Goal: Information Seeking & Learning: Learn about a topic

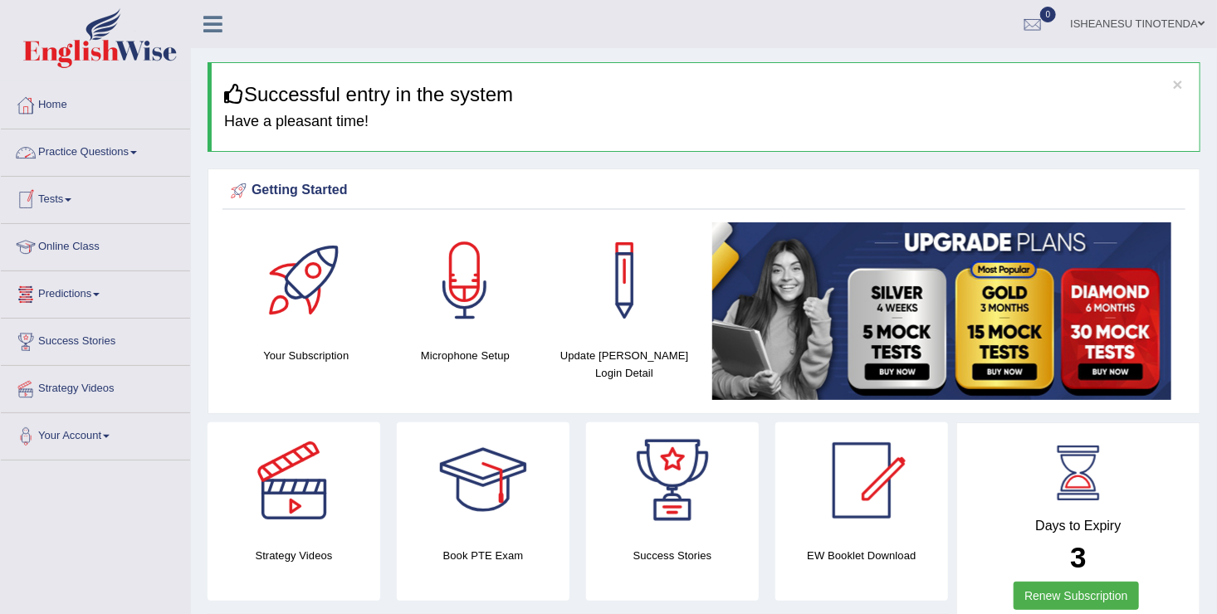
click at [146, 149] on link "Practice Questions" at bounding box center [95, 150] width 189 height 42
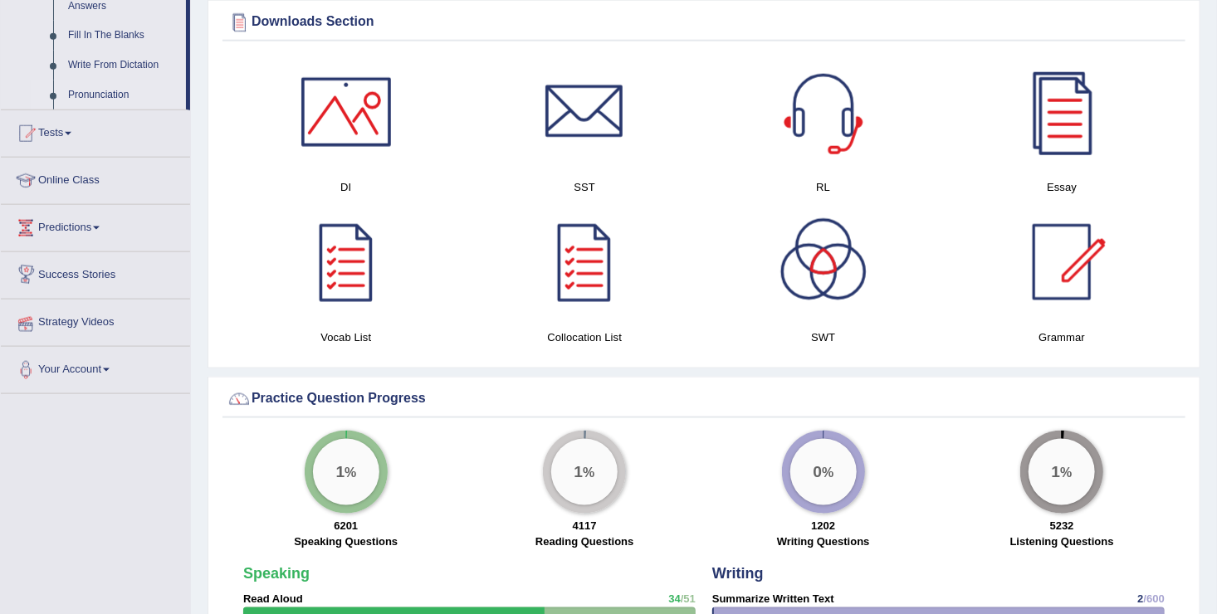
scroll to position [956, 0]
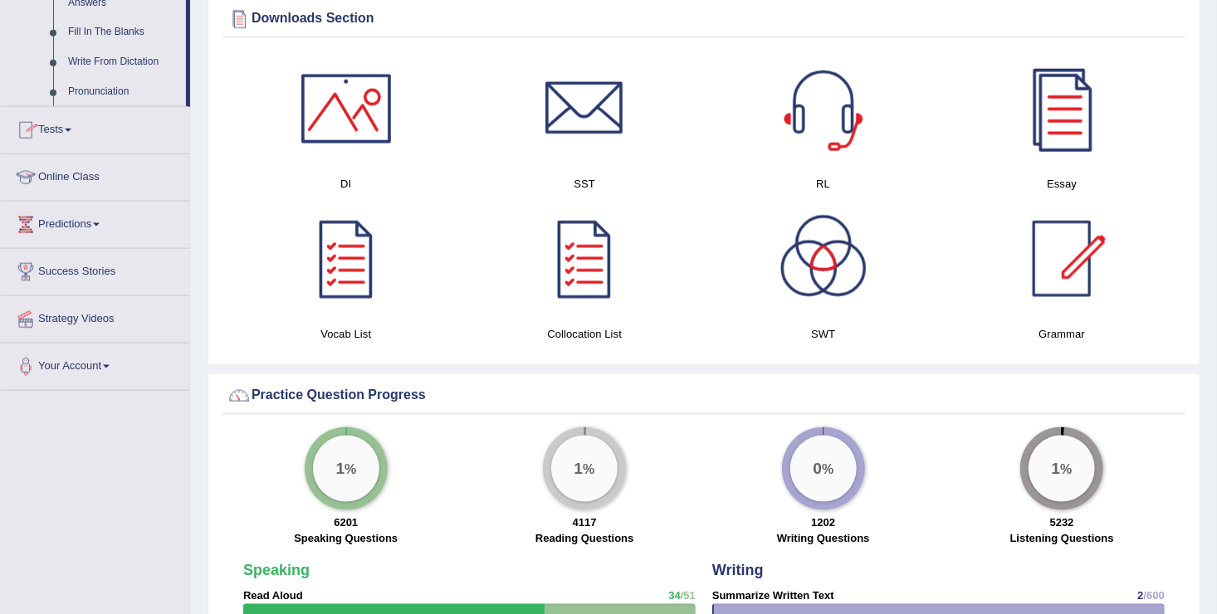
click at [71, 130] on span at bounding box center [68, 130] width 7 height 3
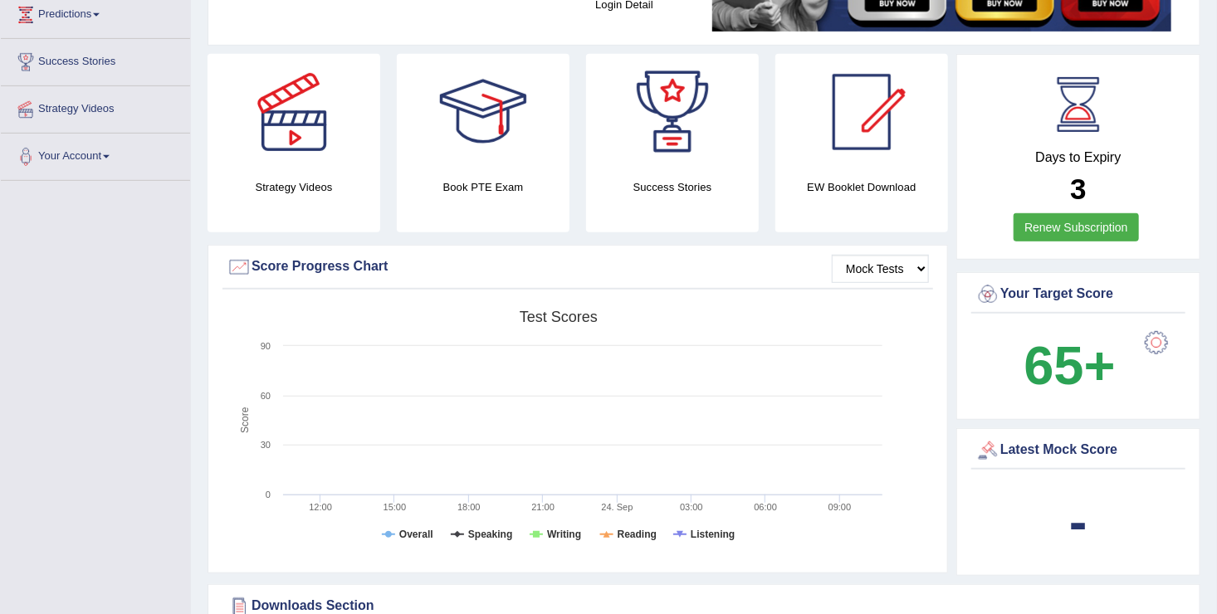
scroll to position [0, 0]
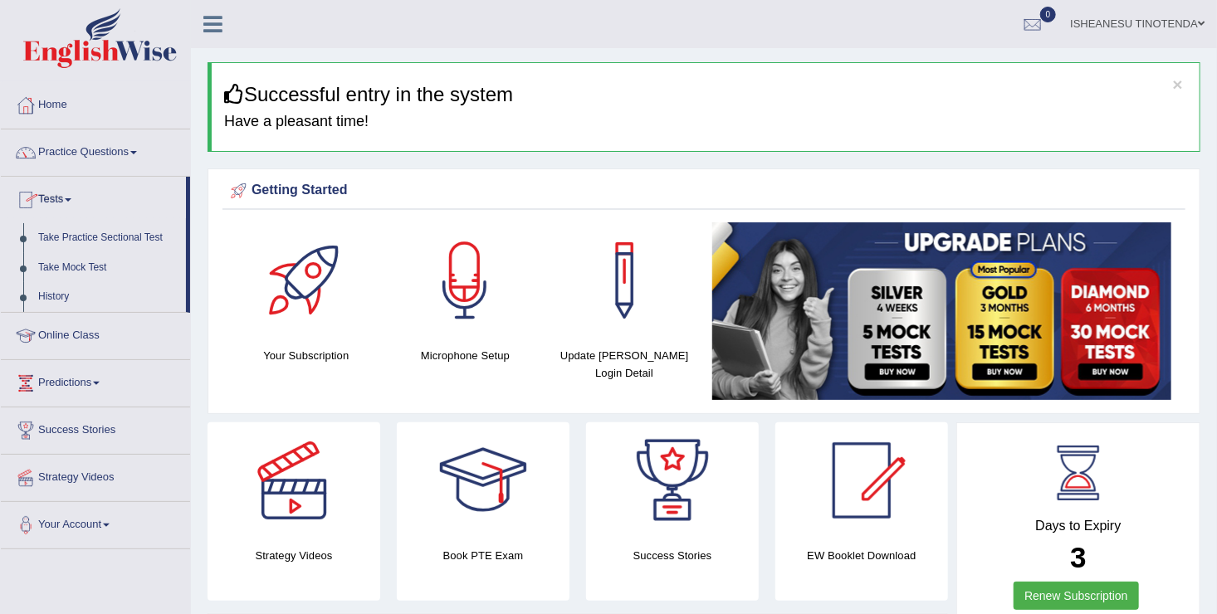
click at [137, 144] on link "Practice Questions" at bounding box center [95, 150] width 189 height 42
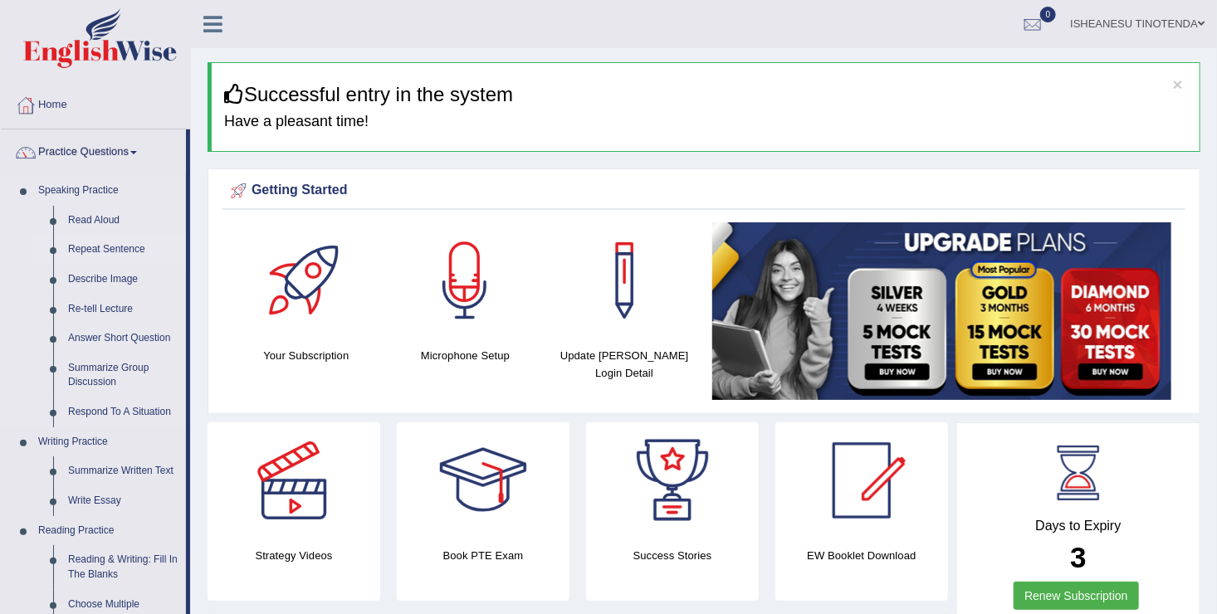
click at [121, 248] on link "Repeat Sentence" at bounding box center [123, 250] width 125 height 30
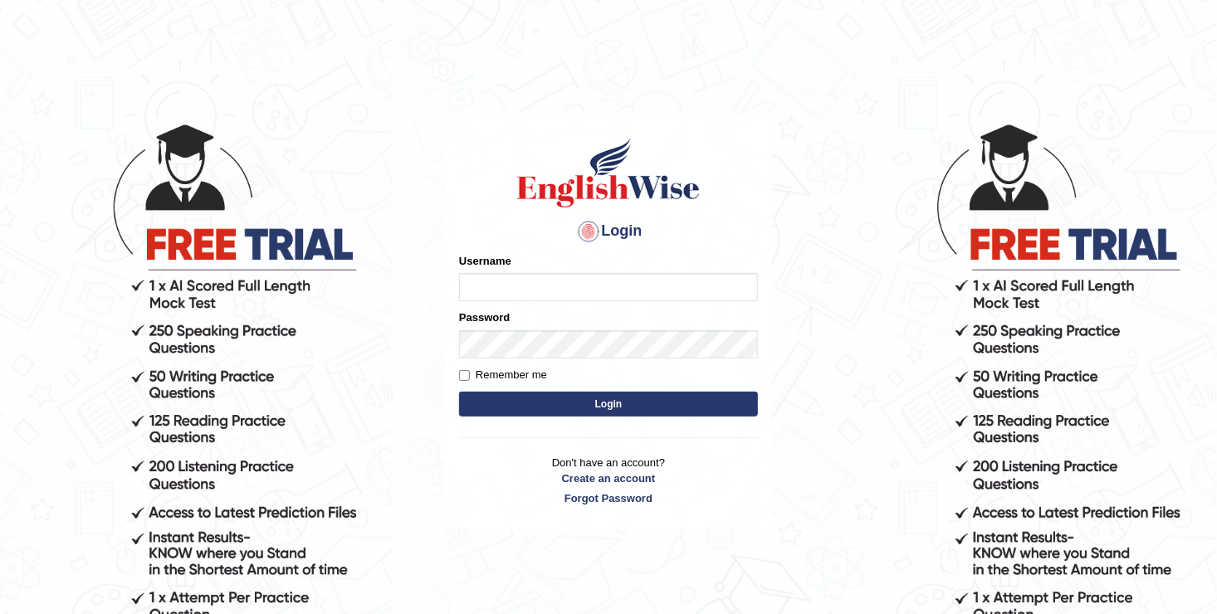
type input "Anesu_92"
click at [604, 407] on button "Login" at bounding box center [608, 404] width 299 height 25
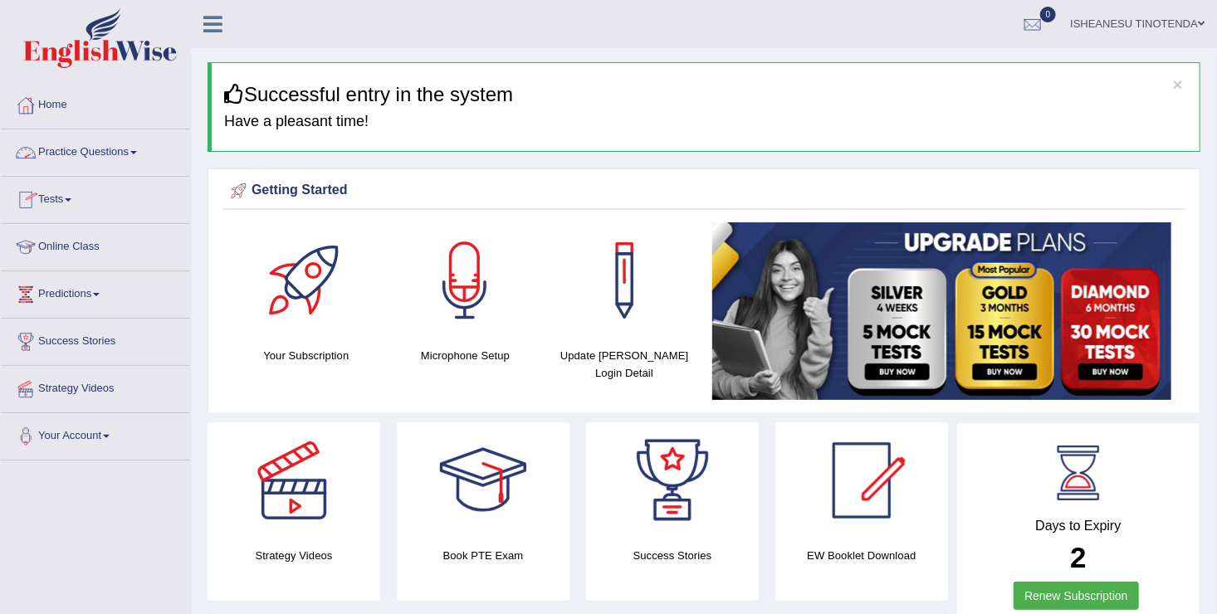
click at [137, 151] on span at bounding box center [133, 152] width 7 height 3
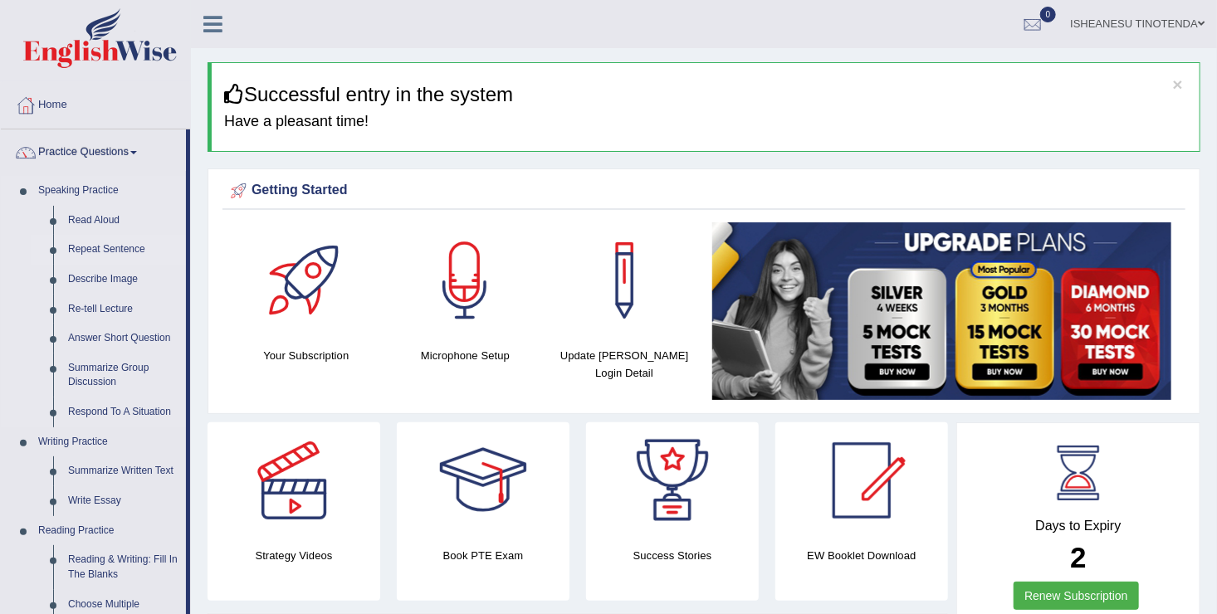
click at [109, 242] on link "Repeat Sentence" at bounding box center [123, 250] width 125 height 30
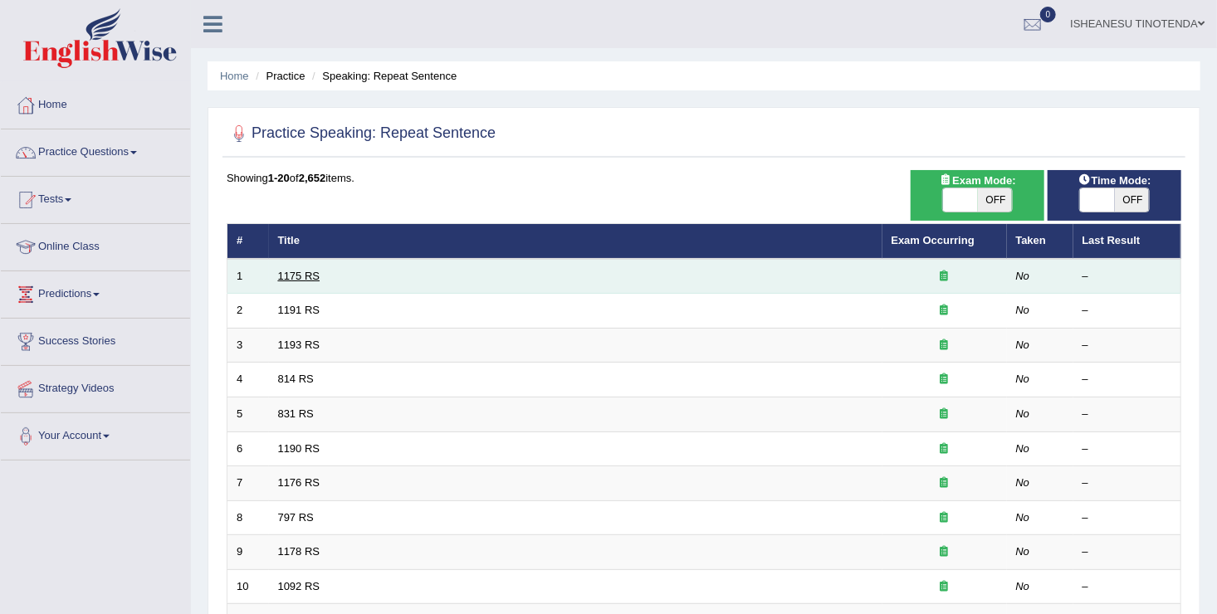
click at [304, 270] on link "1175 RS" at bounding box center [299, 276] width 42 height 12
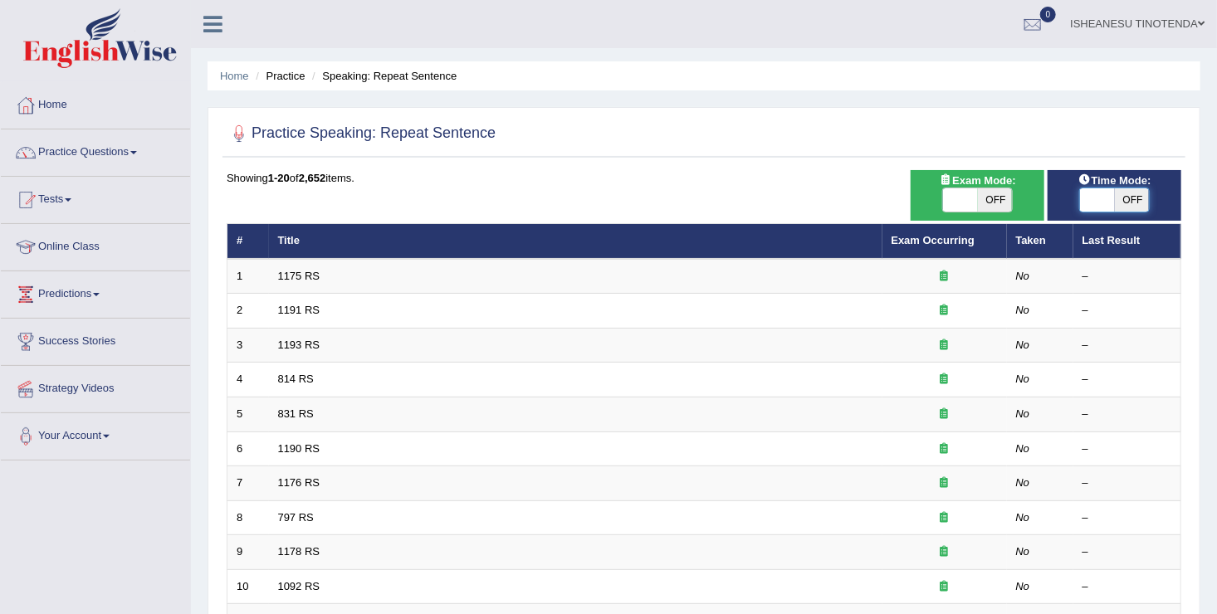
click at [1099, 199] on span at bounding box center [1097, 199] width 35 height 23
checkbox input "true"
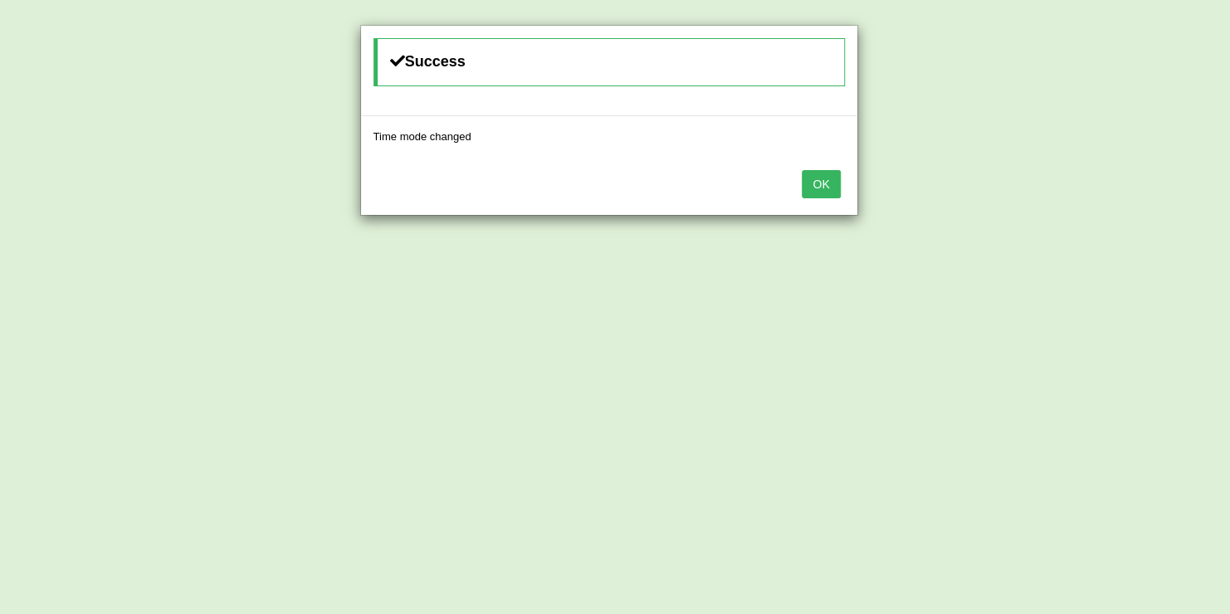
click at [821, 179] on button "OK" at bounding box center [821, 184] width 38 height 28
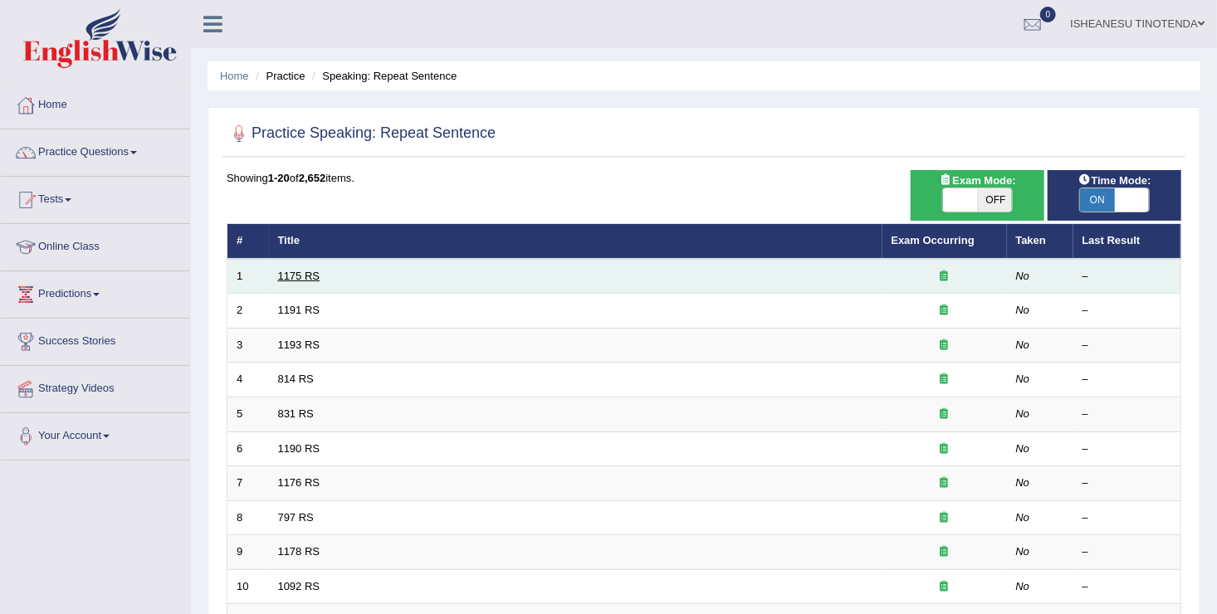
click at [291, 272] on link "1175 RS" at bounding box center [299, 276] width 42 height 12
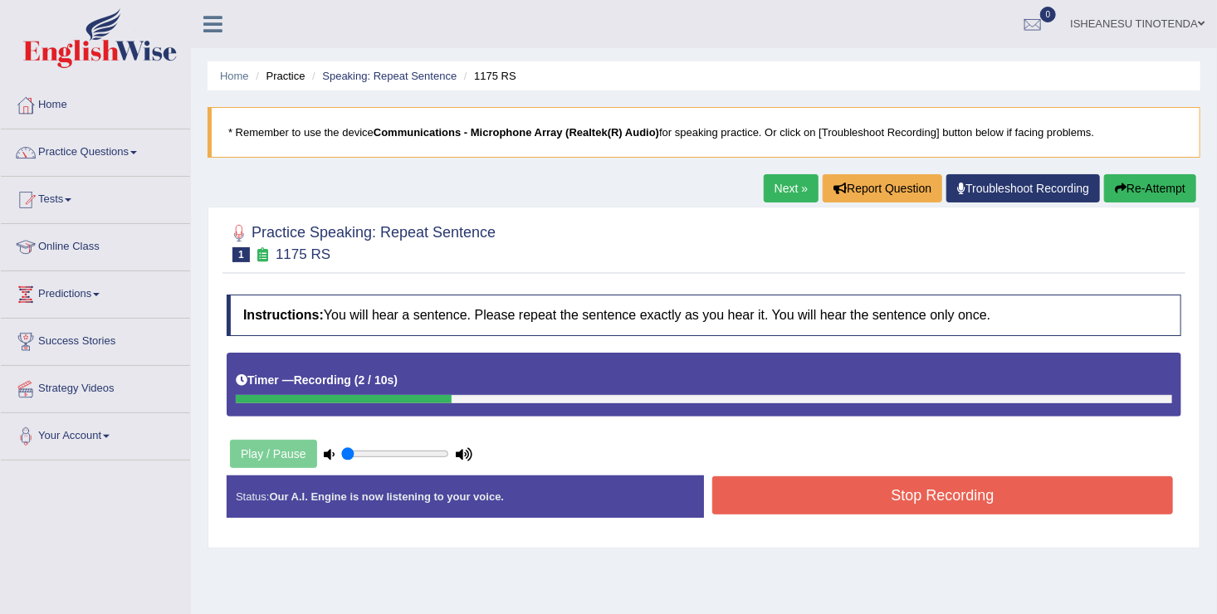
click at [760, 499] on button "Stop Recording" at bounding box center [942, 495] width 461 height 38
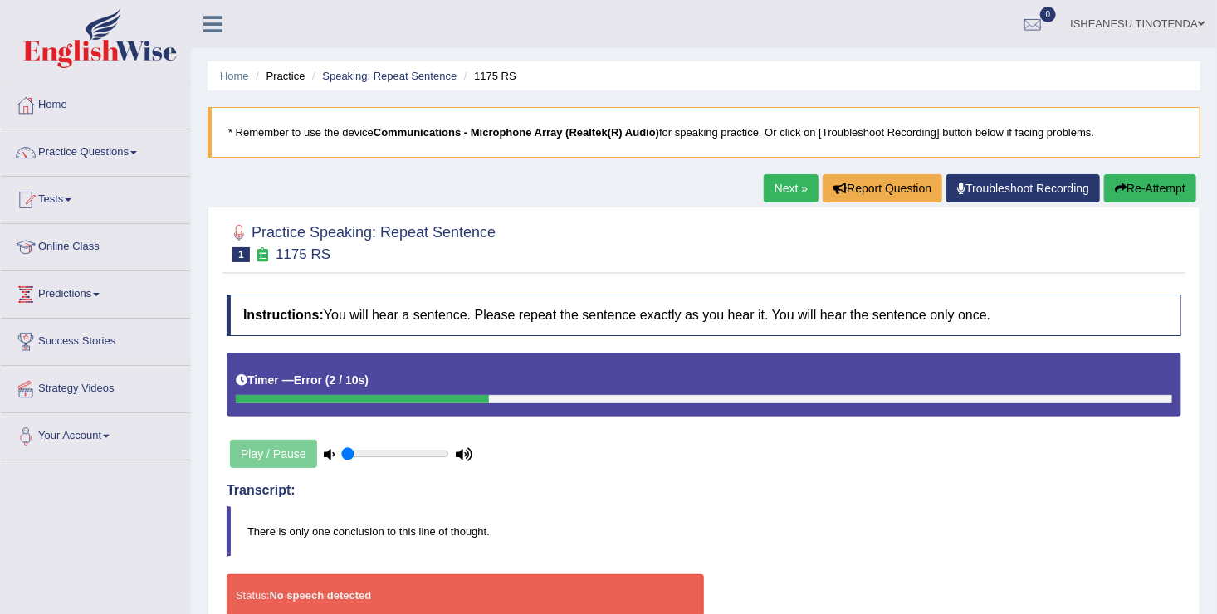
click at [1133, 184] on button "Re-Attempt" at bounding box center [1150, 188] width 92 height 28
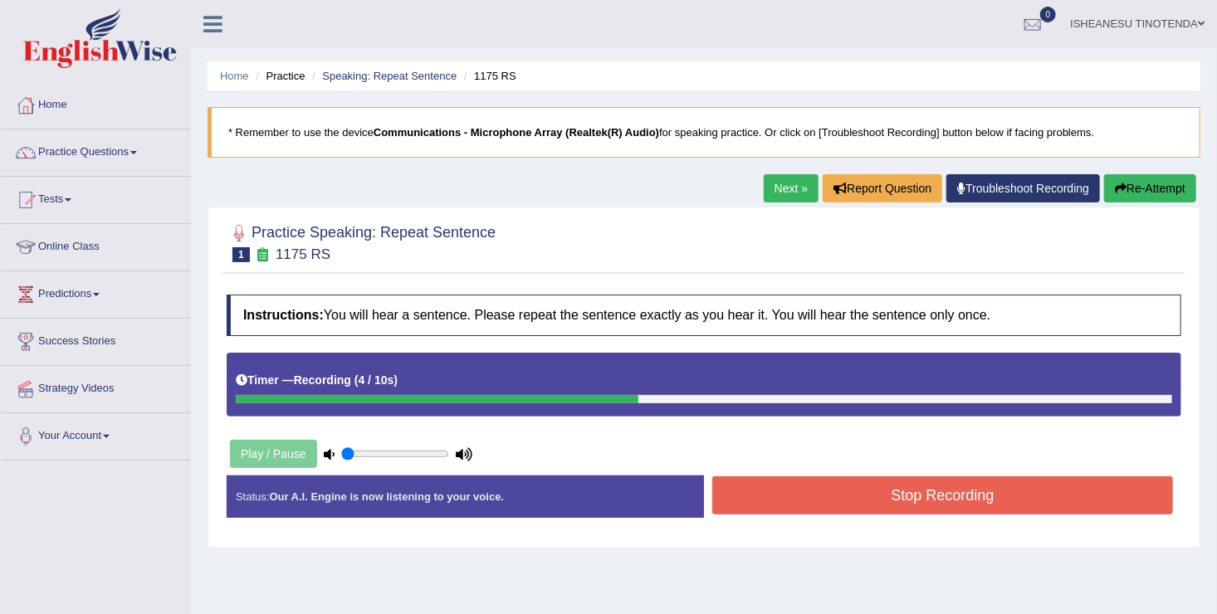
click at [917, 486] on button "Stop Recording" at bounding box center [942, 495] width 461 height 38
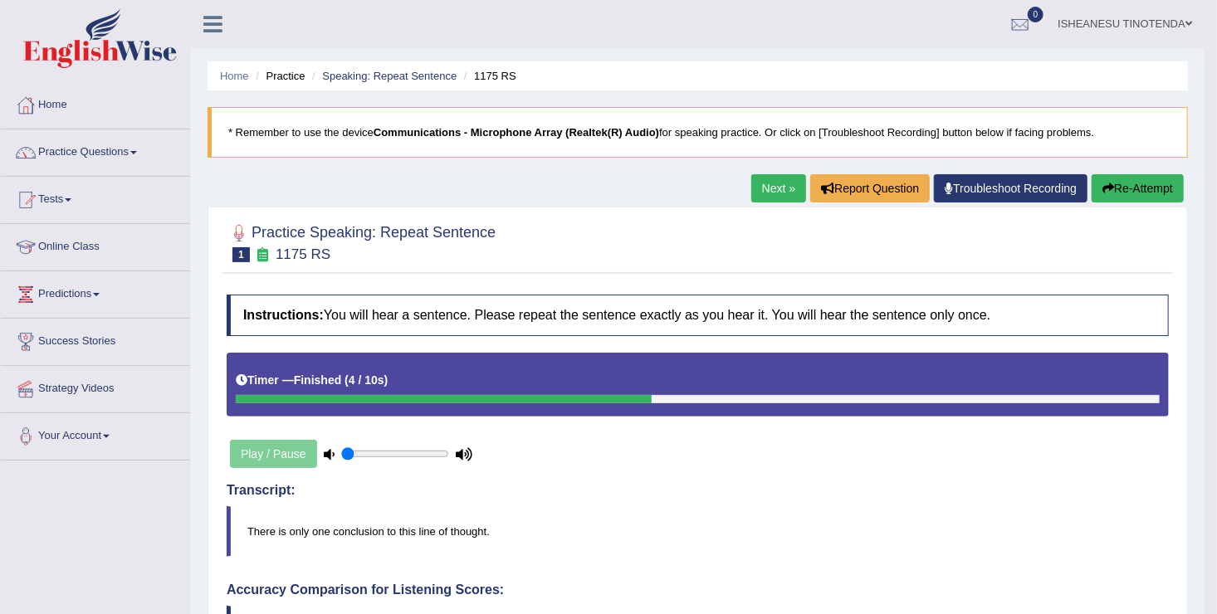
click at [777, 186] on link "Next »" at bounding box center [778, 188] width 55 height 28
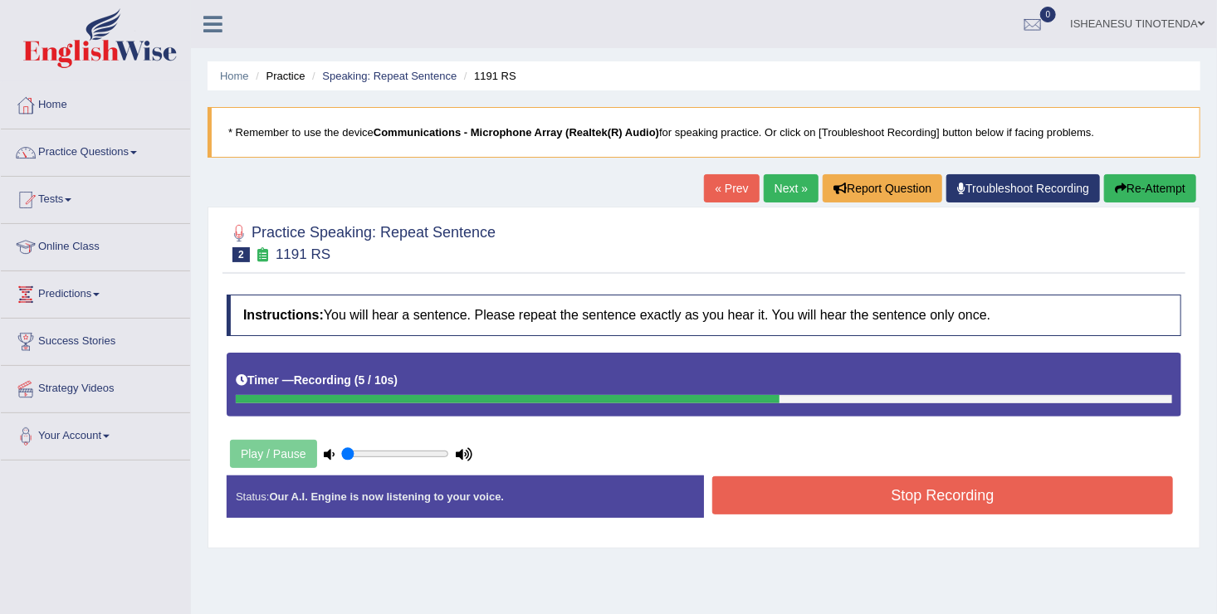
click at [874, 496] on button "Stop Recording" at bounding box center [942, 495] width 461 height 38
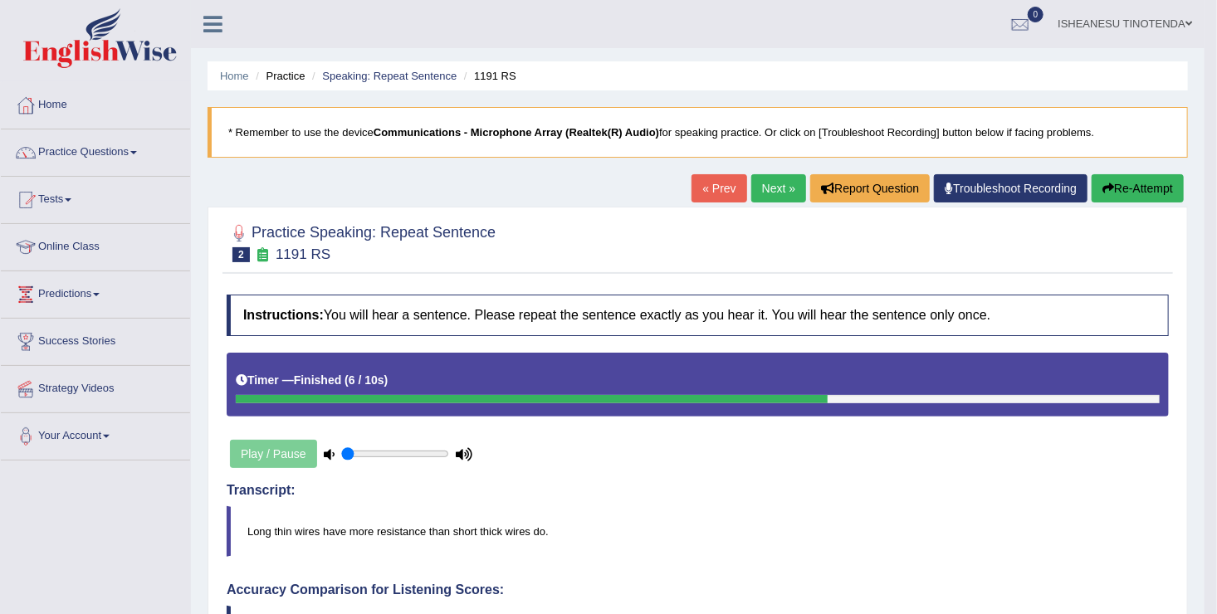
click at [773, 186] on link "Next »" at bounding box center [778, 188] width 55 height 28
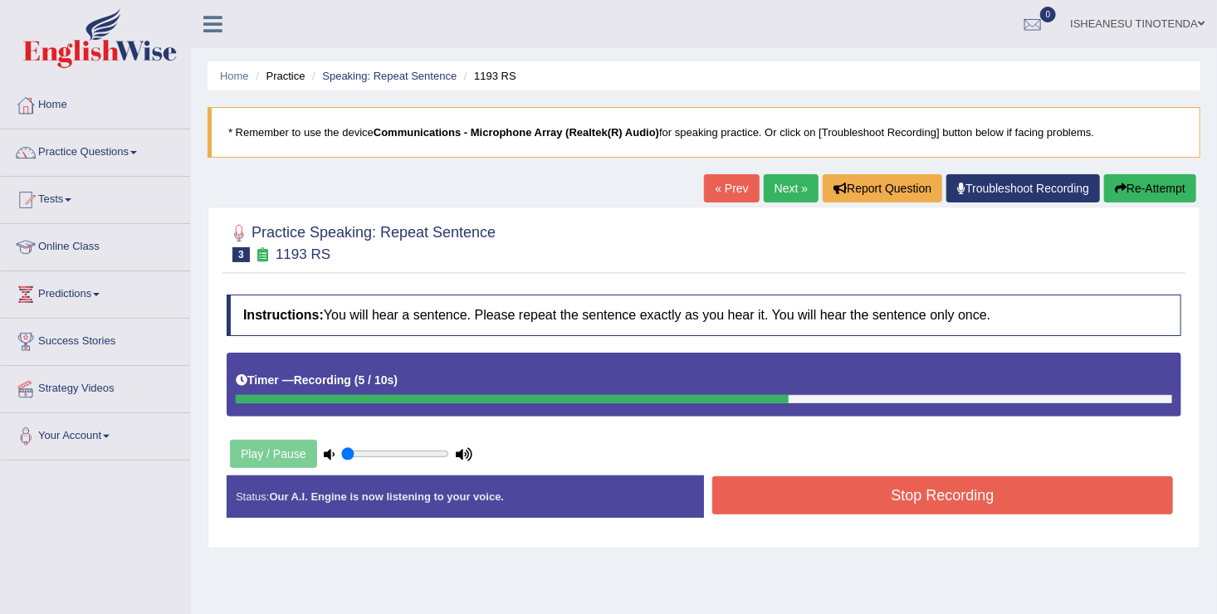
click at [871, 508] on button "Stop Recording" at bounding box center [942, 495] width 461 height 38
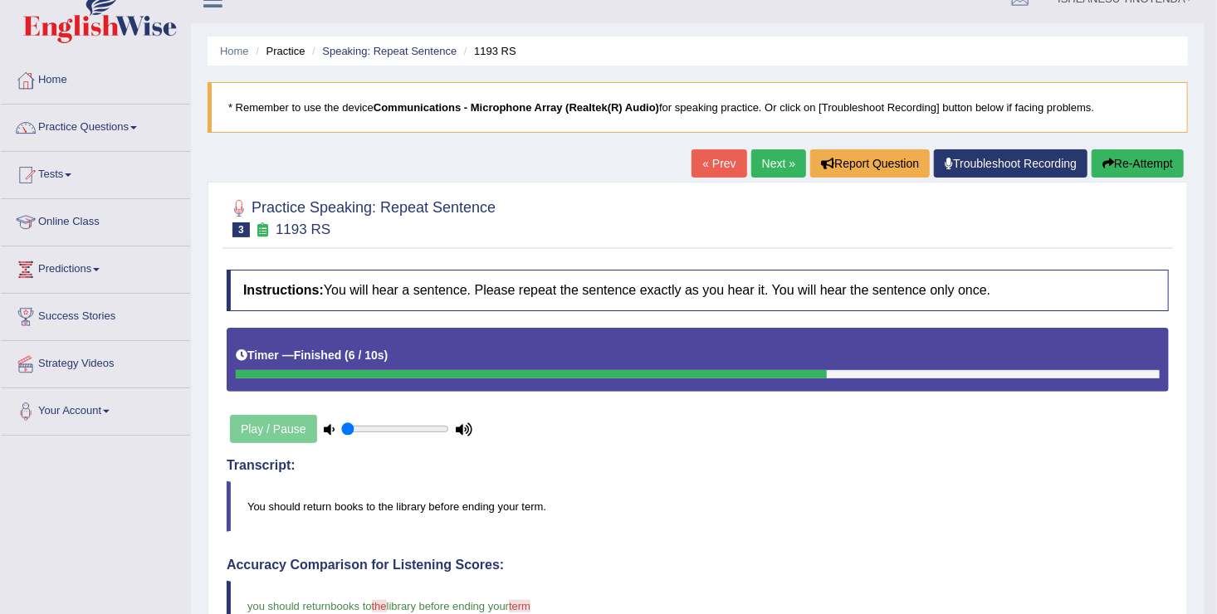
scroll to position [20, 0]
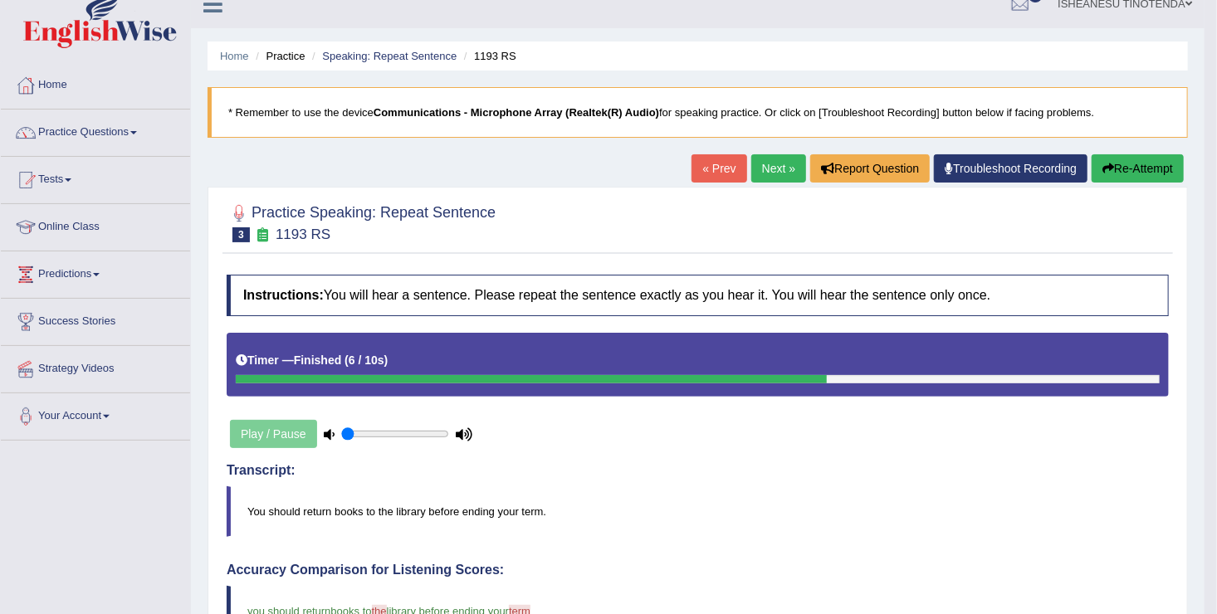
click at [774, 165] on link "Next »" at bounding box center [778, 168] width 55 height 28
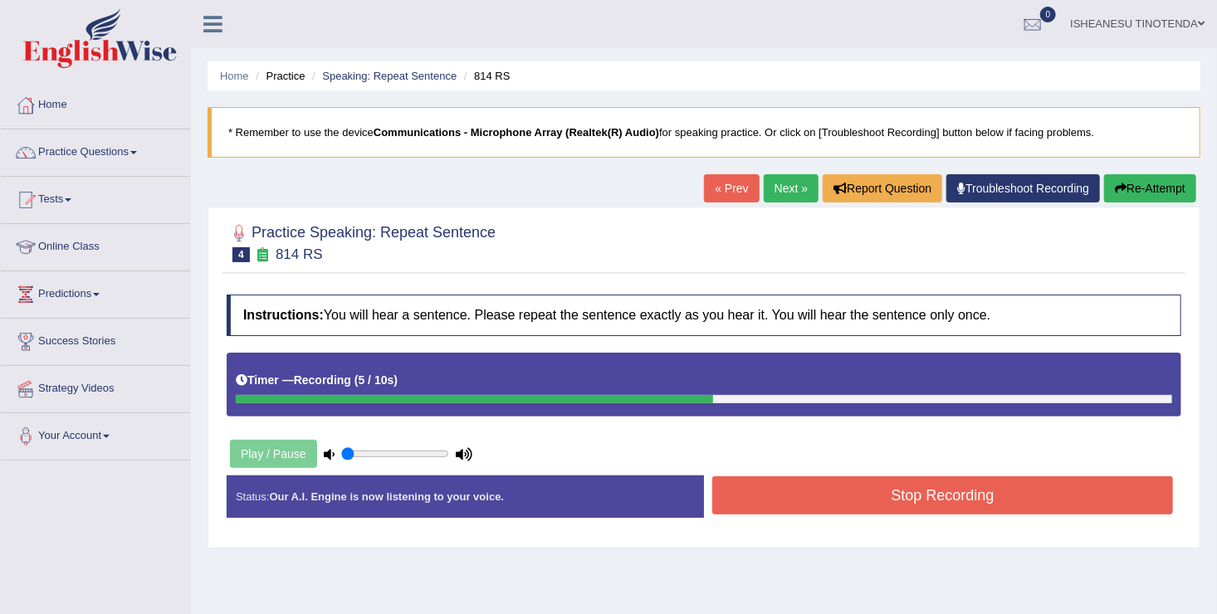
click at [916, 476] on button "Stop Recording" at bounding box center [942, 495] width 461 height 38
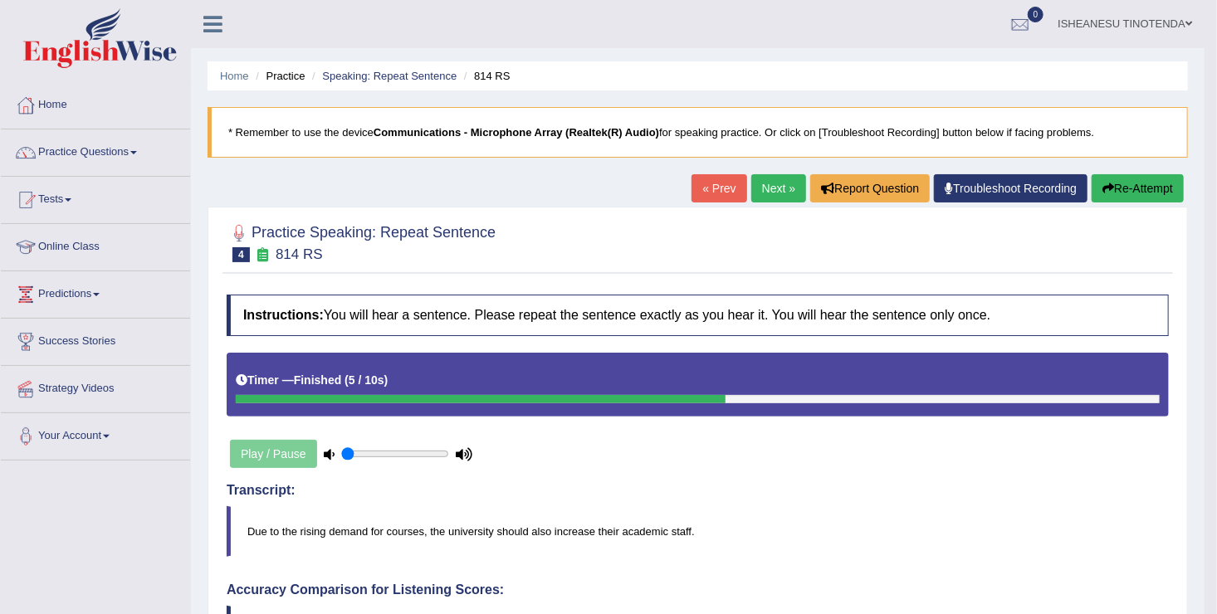
click at [769, 193] on link "Next »" at bounding box center [778, 188] width 55 height 28
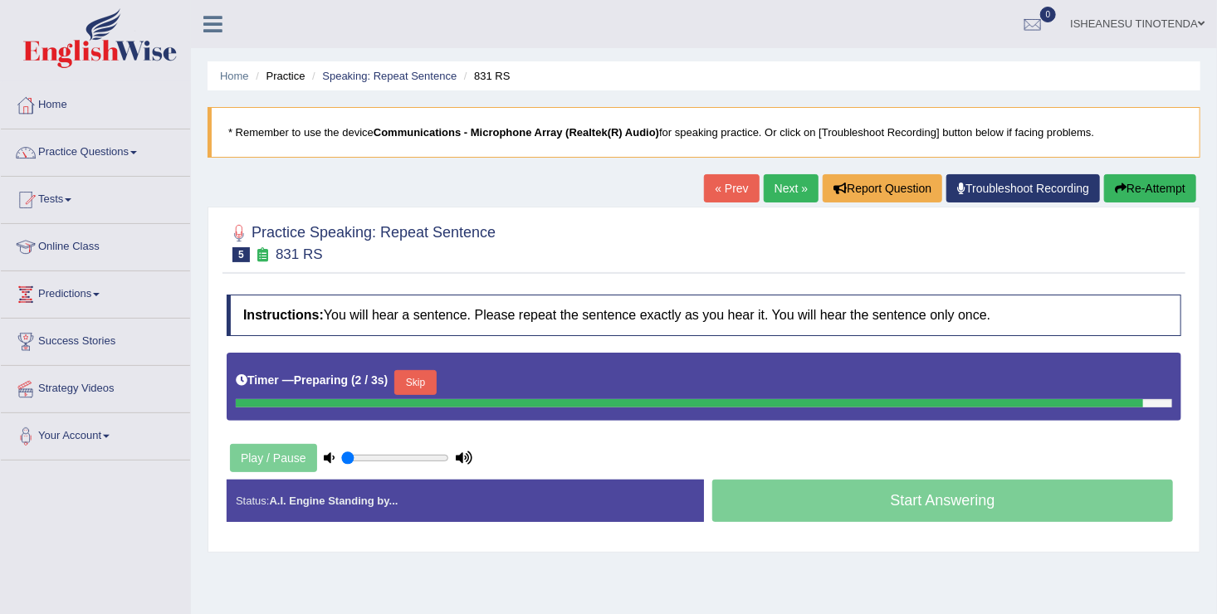
click at [361, 276] on div "Practice Speaking: Repeat Sentence 5 831 RS Instructions: You will hear a sente…" at bounding box center [704, 380] width 993 height 346
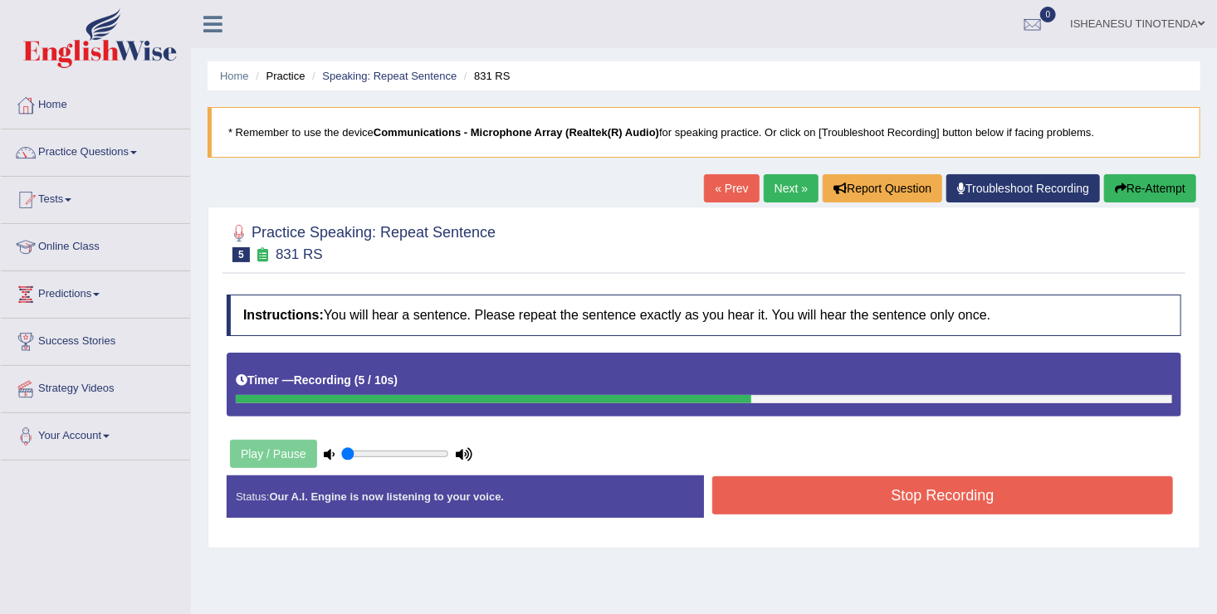
click at [840, 485] on button "Stop Recording" at bounding box center [942, 495] width 461 height 38
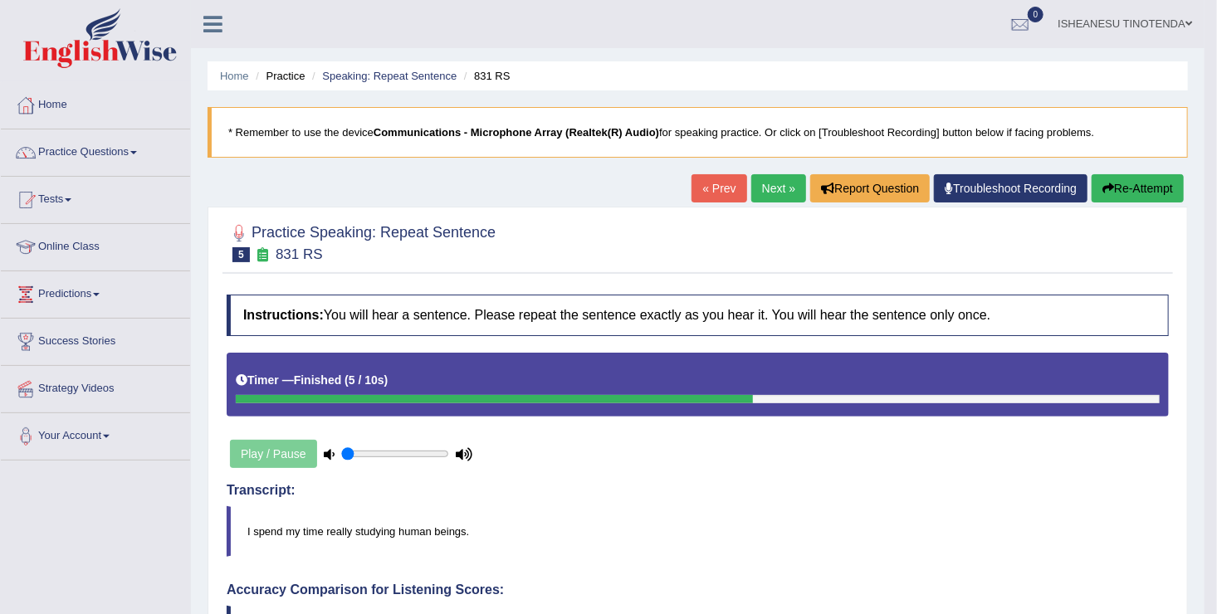
click at [785, 193] on link "Next »" at bounding box center [778, 188] width 55 height 28
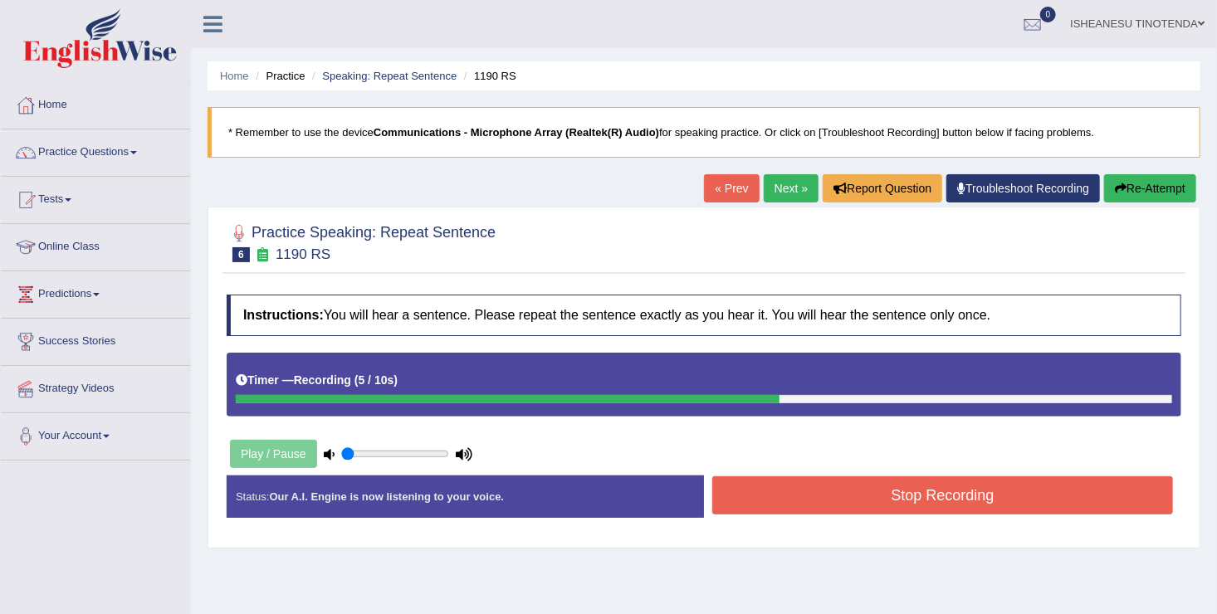
click at [834, 486] on button "Stop Recording" at bounding box center [942, 495] width 461 height 38
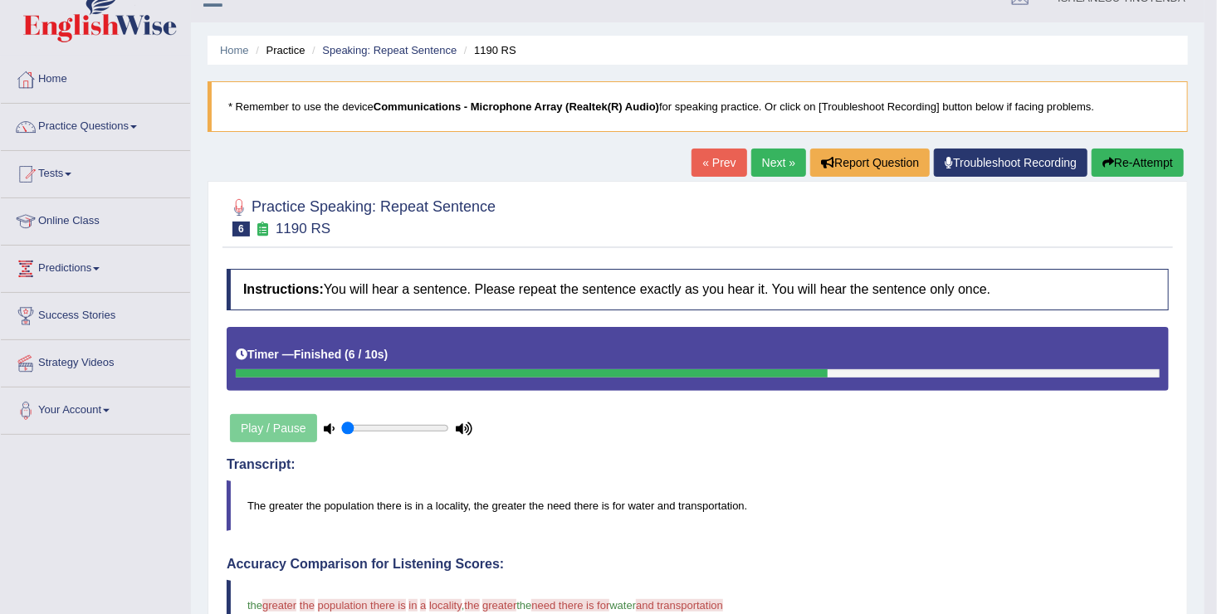
scroll to position [19, 0]
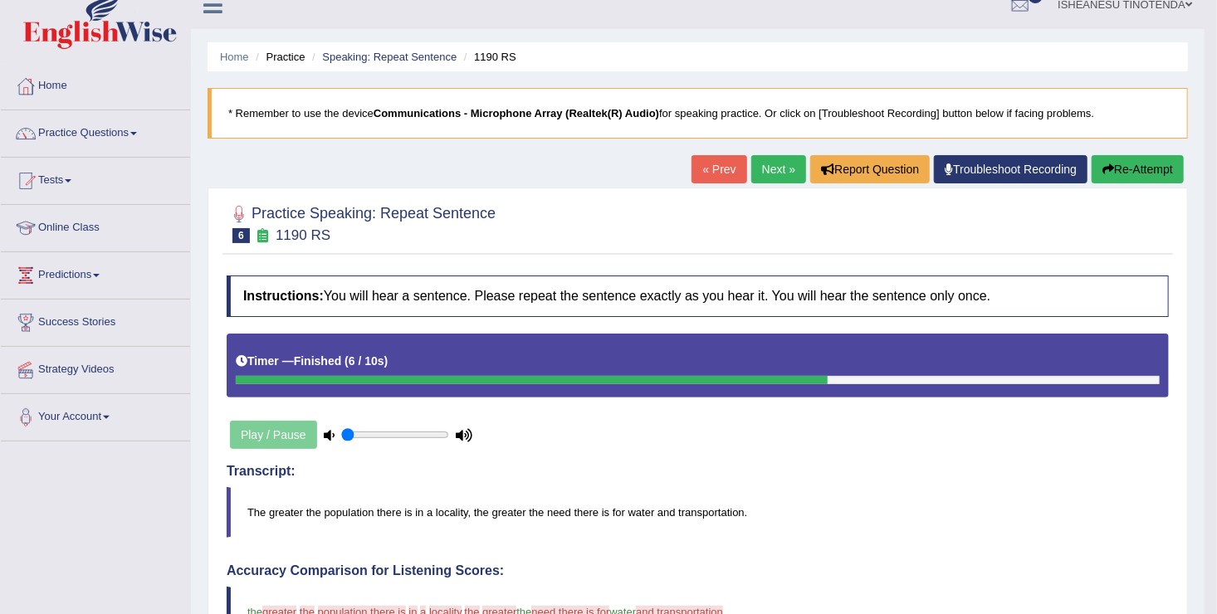
click at [771, 170] on link "Next »" at bounding box center [778, 169] width 55 height 28
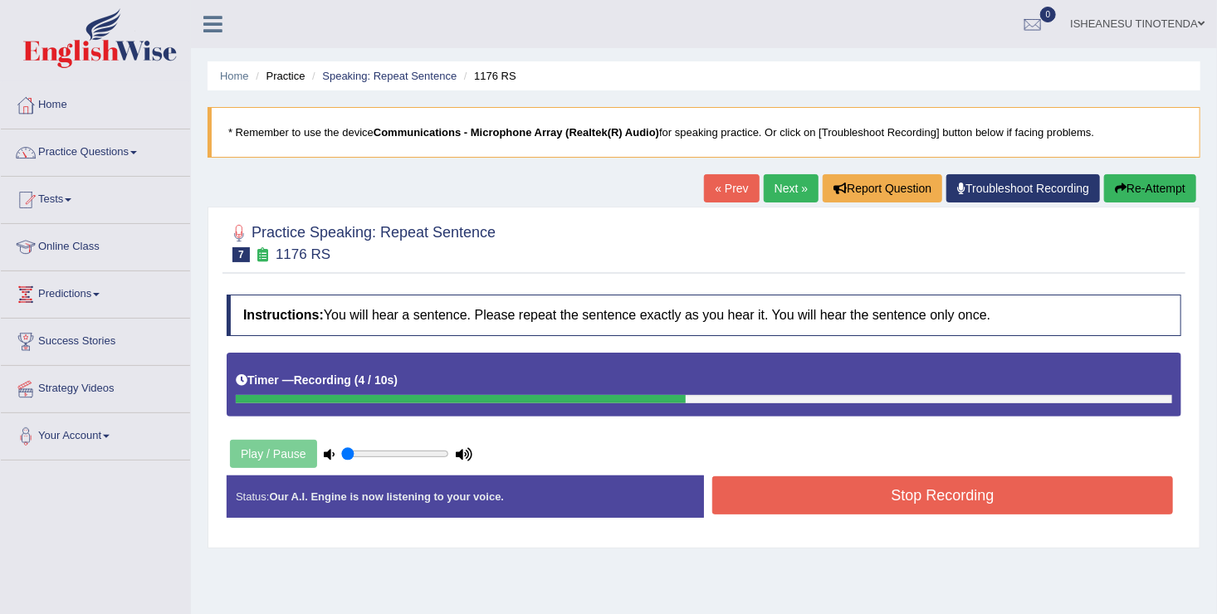
click at [936, 504] on button "Stop Recording" at bounding box center [942, 495] width 461 height 38
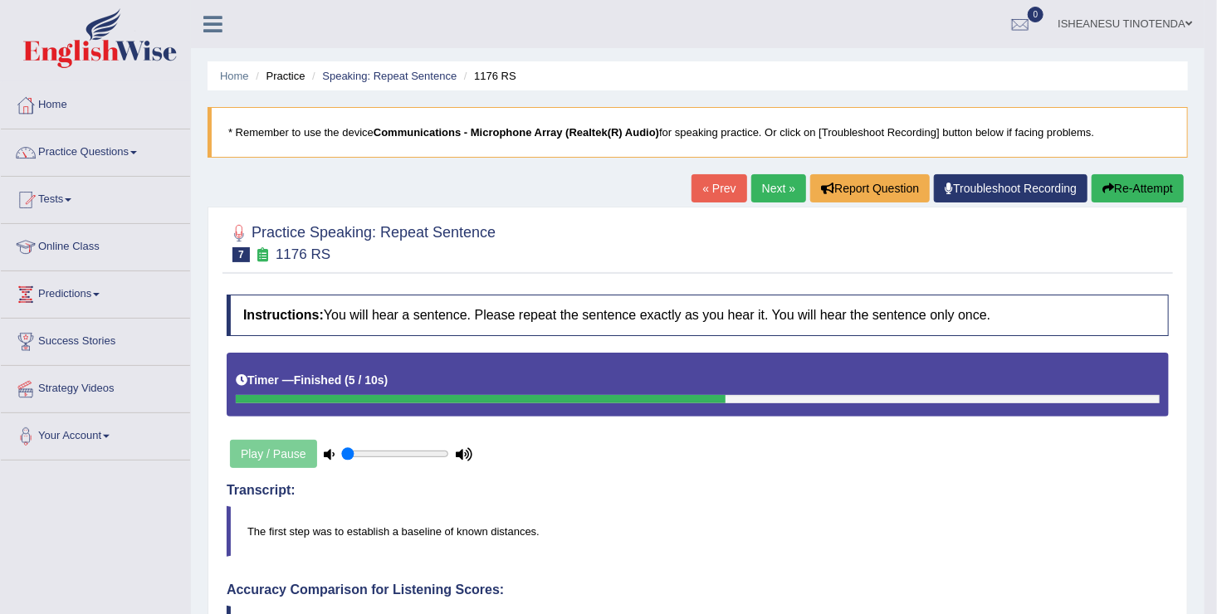
click at [783, 176] on link "Next »" at bounding box center [778, 188] width 55 height 28
click at [783, 182] on link "Next »" at bounding box center [778, 188] width 55 height 28
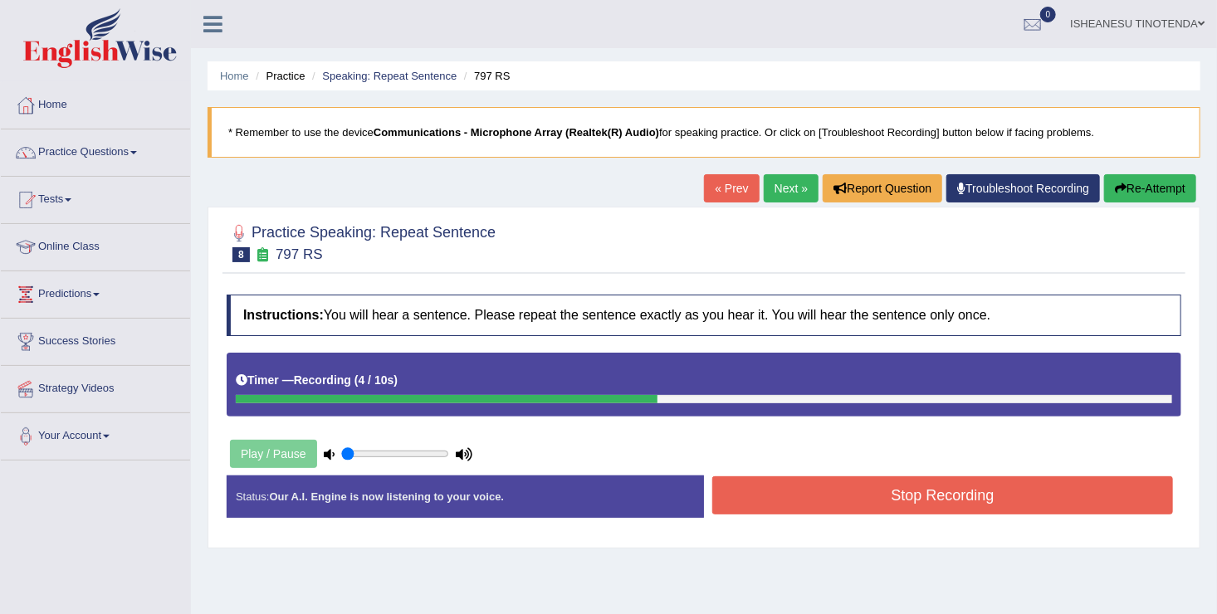
click at [789, 504] on button "Stop Recording" at bounding box center [942, 495] width 461 height 38
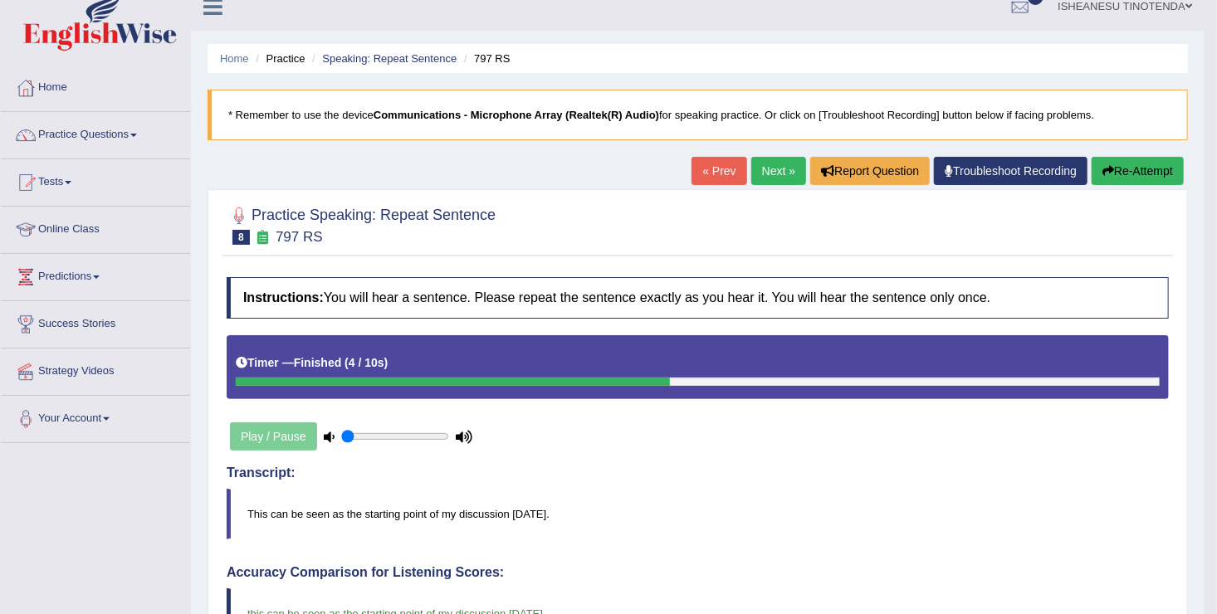
scroll to position [16, 0]
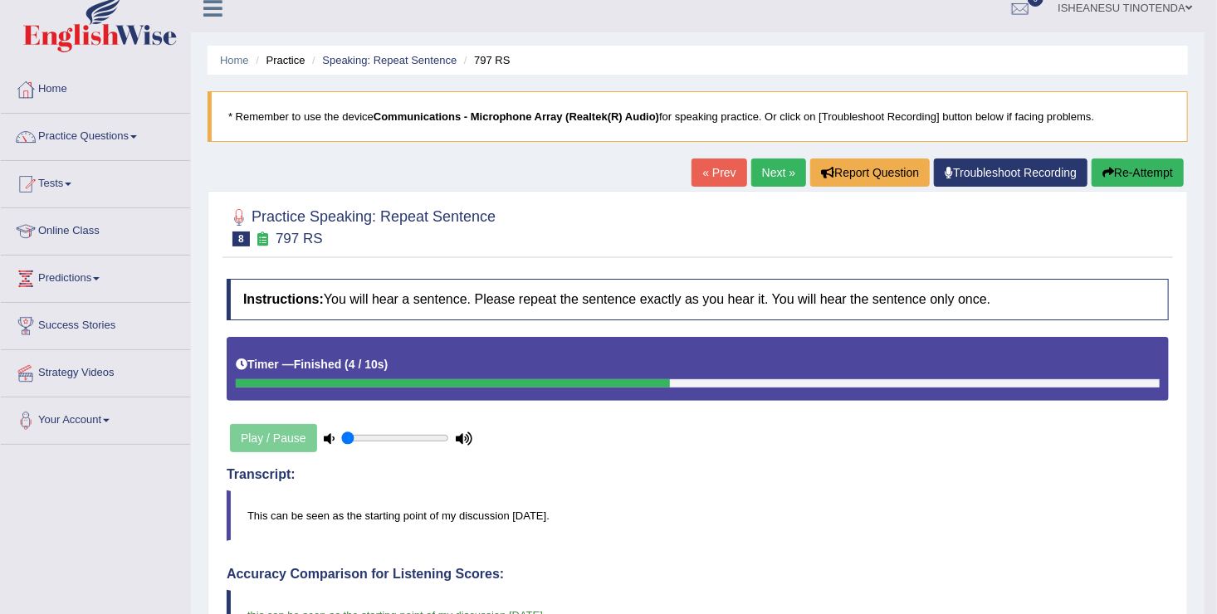
click at [774, 179] on link "Next »" at bounding box center [778, 173] width 55 height 28
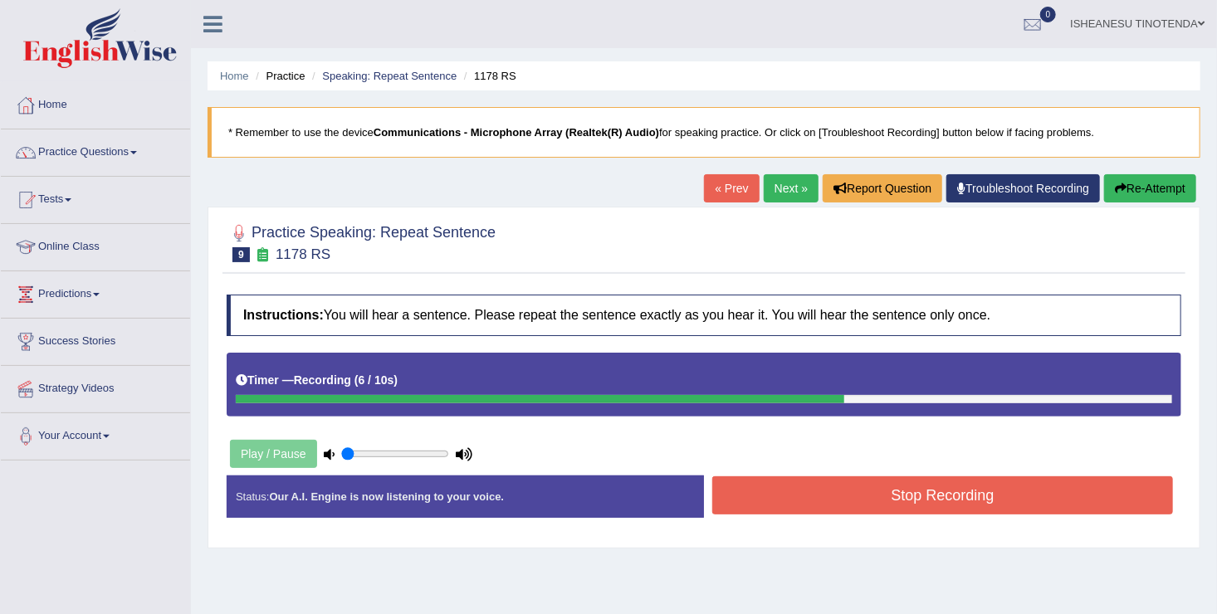
click at [793, 486] on button "Stop Recording" at bounding box center [942, 495] width 461 height 38
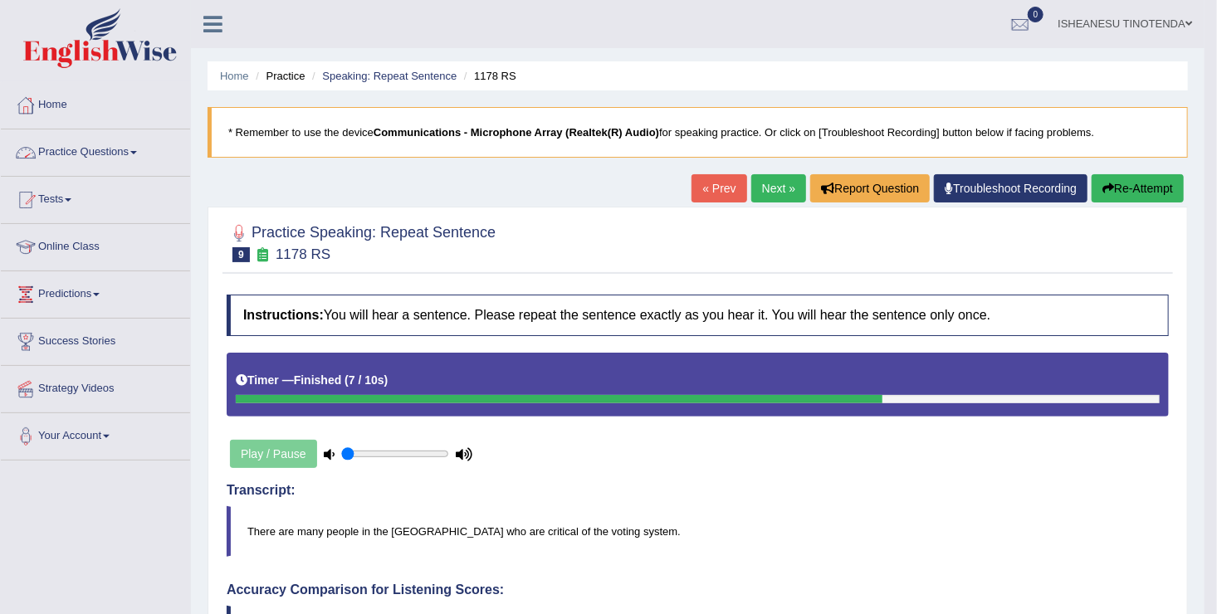
click at [137, 151] on span at bounding box center [133, 152] width 7 height 3
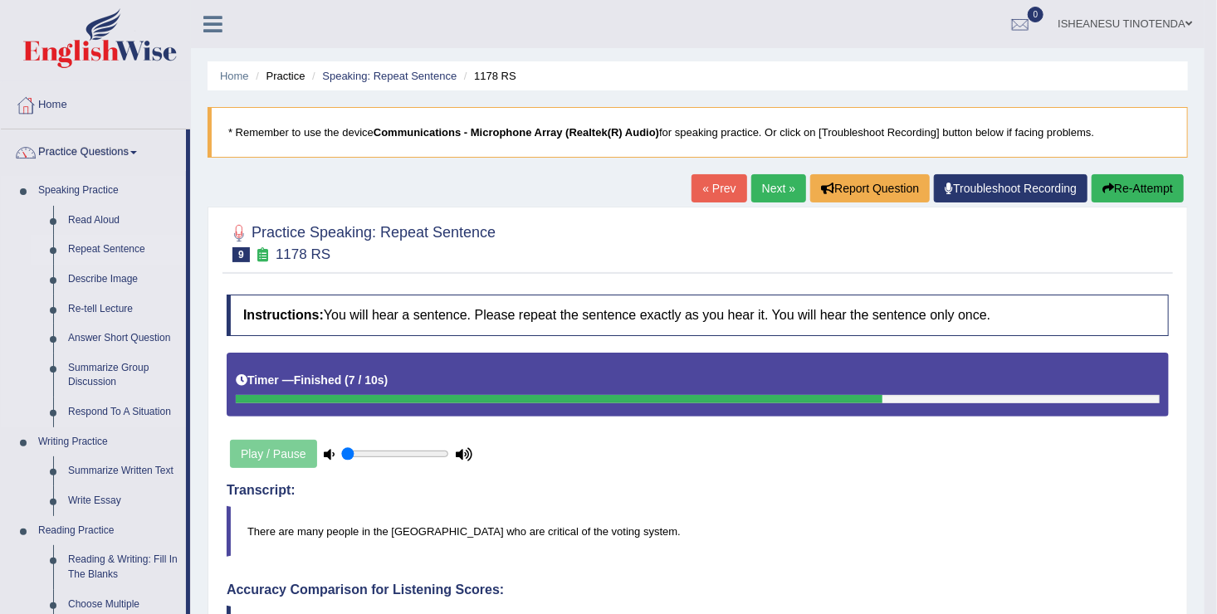
click at [125, 249] on link "Repeat Sentence" at bounding box center [123, 250] width 125 height 30
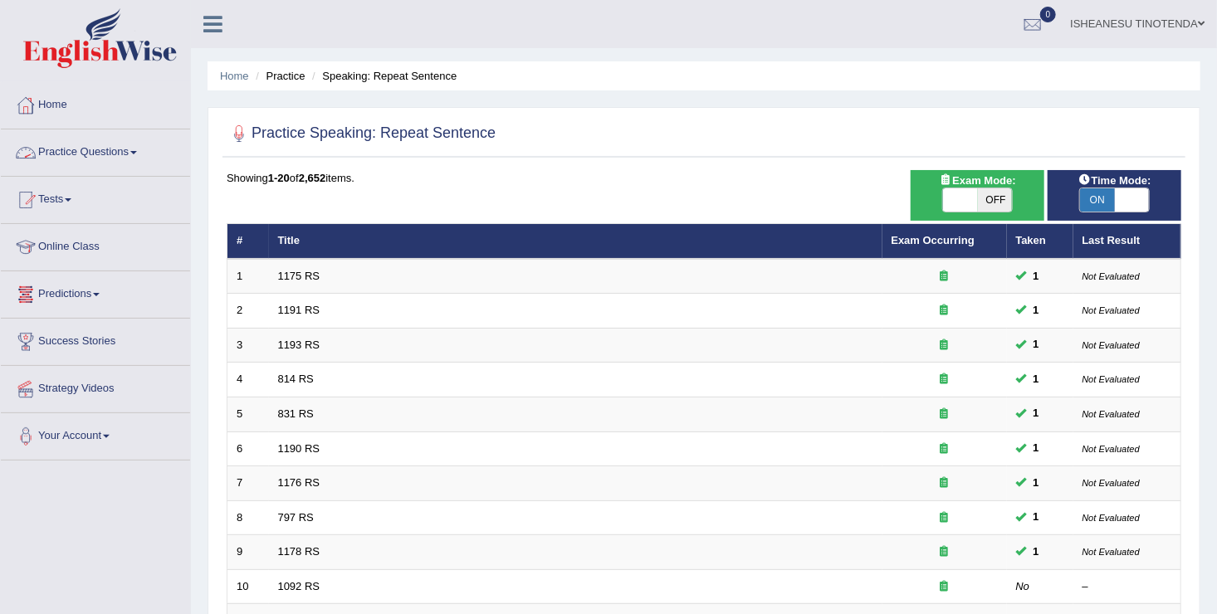
click at [140, 159] on link "Practice Questions" at bounding box center [95, 150] width 189 height 42
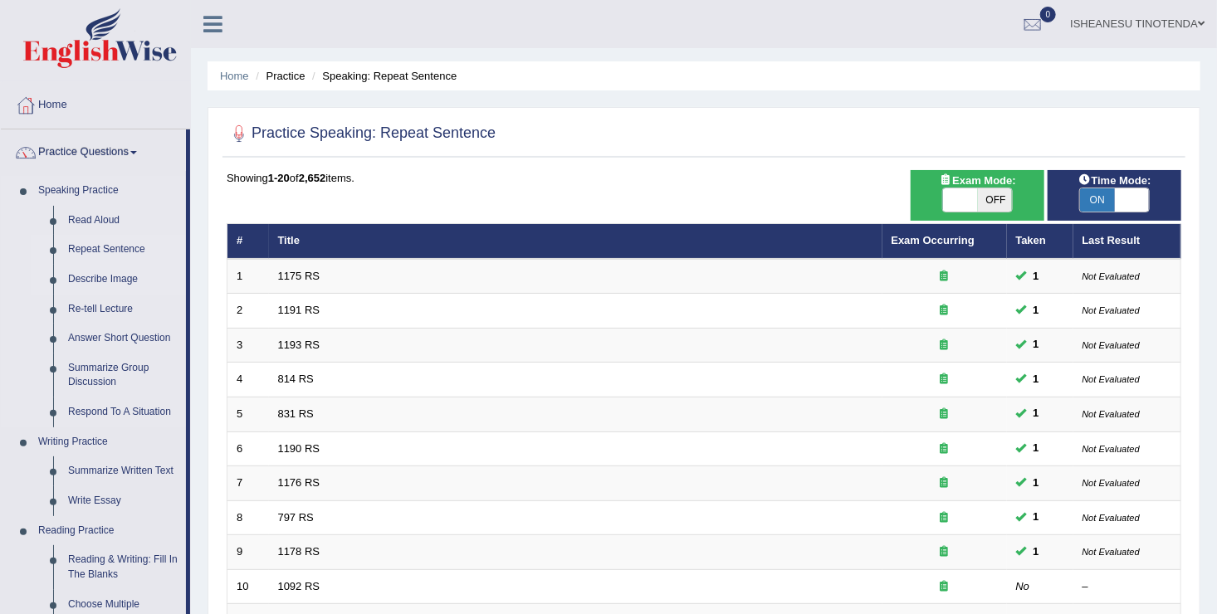
click at [100, 278] on link "Describe Image" at bounding box center [123, 280] width 125 height 30
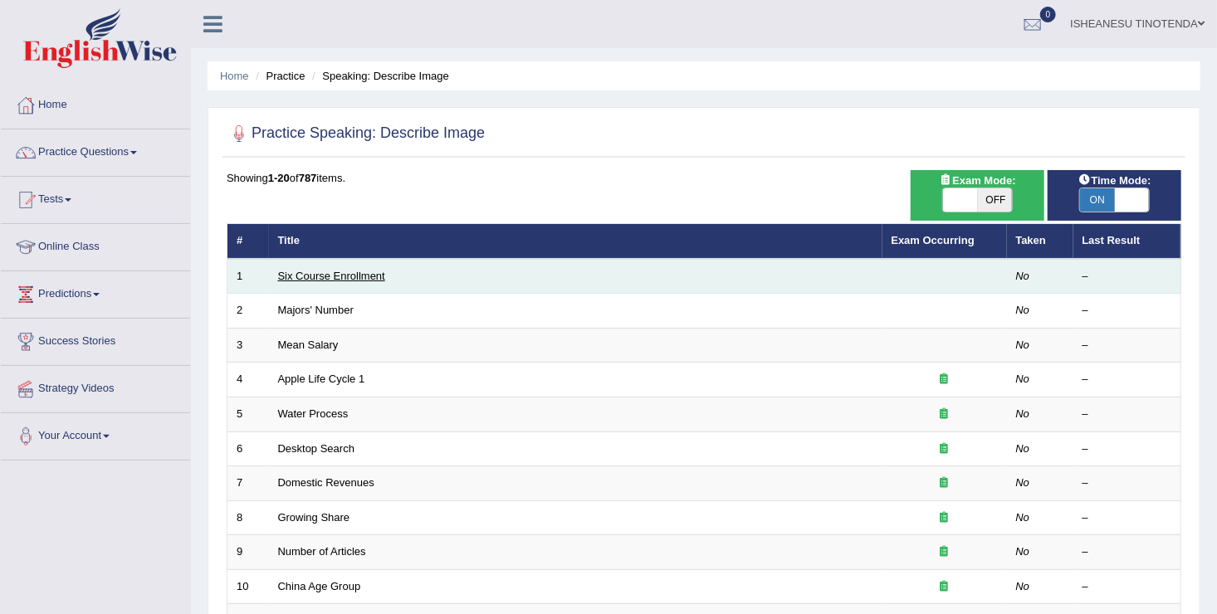
click at [310, 272] on link "Six Course Enrollment" at bounding box center [331, 276] width 107 height 12
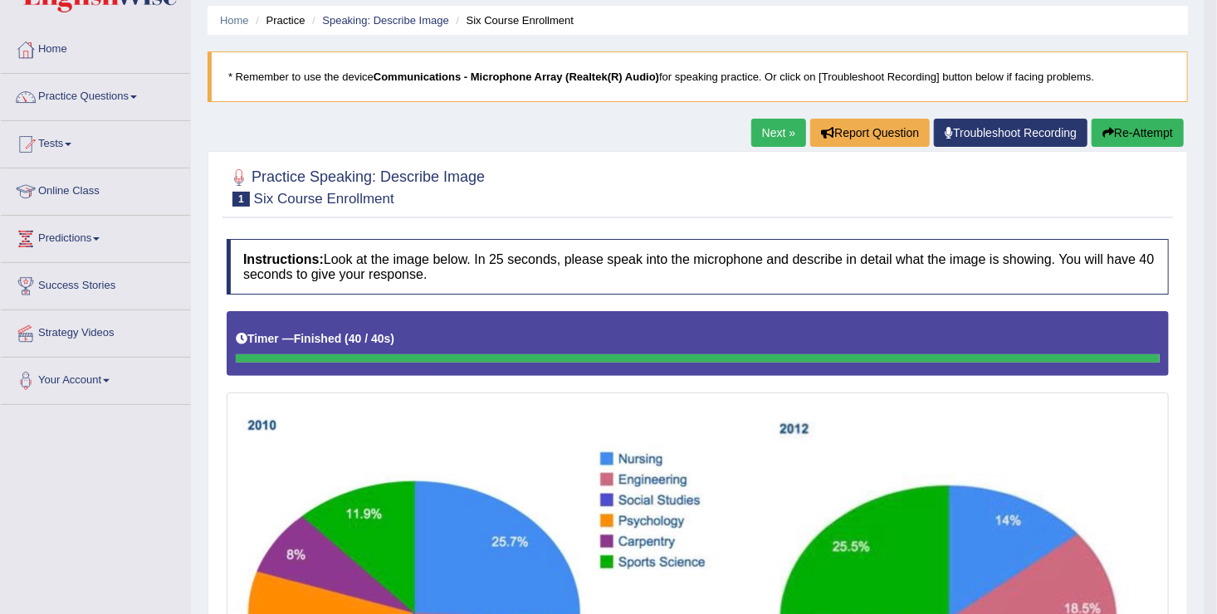
scroll to position [54, 0]
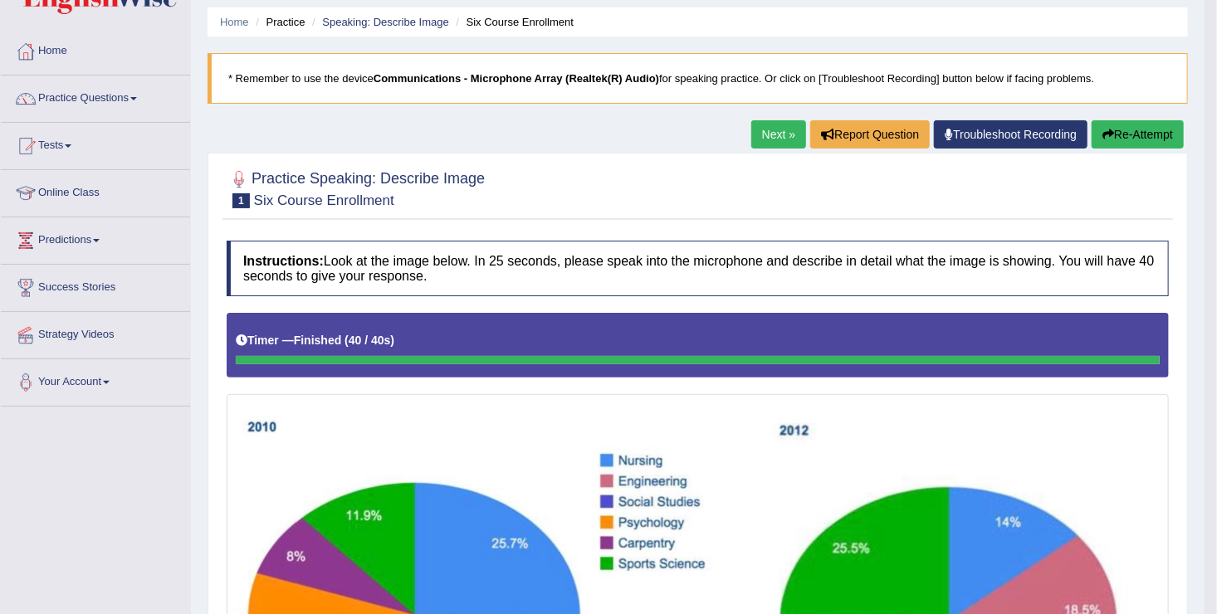
click at [777, 129] on link "Next »" at bounding box center [778, 134] width 55 height 28
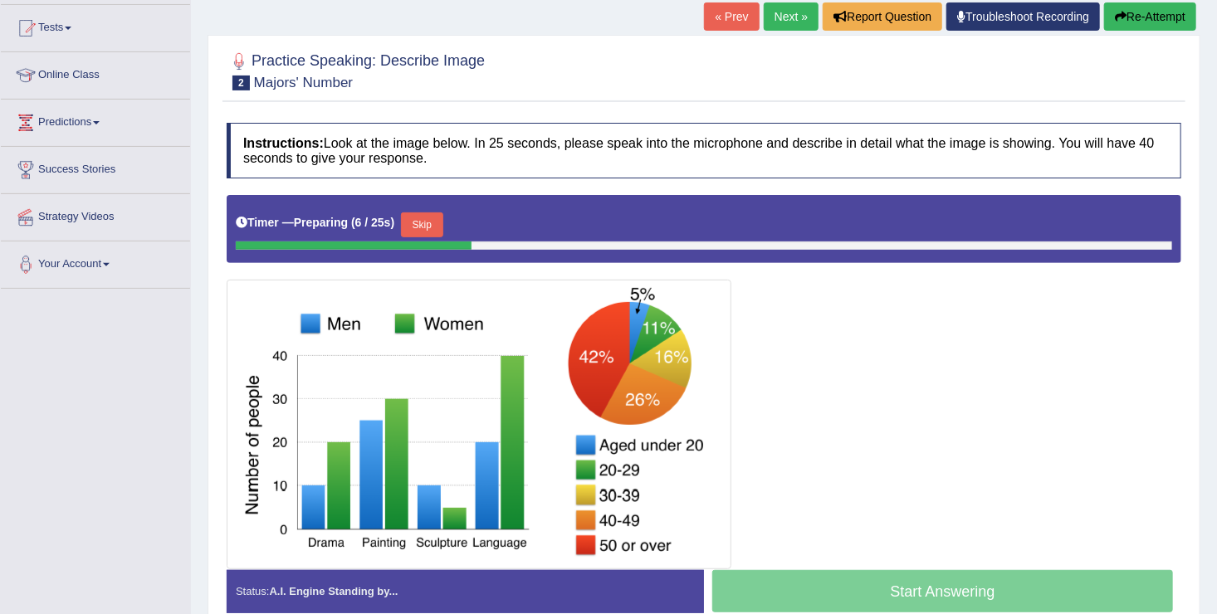
scroll to position [257, 0]
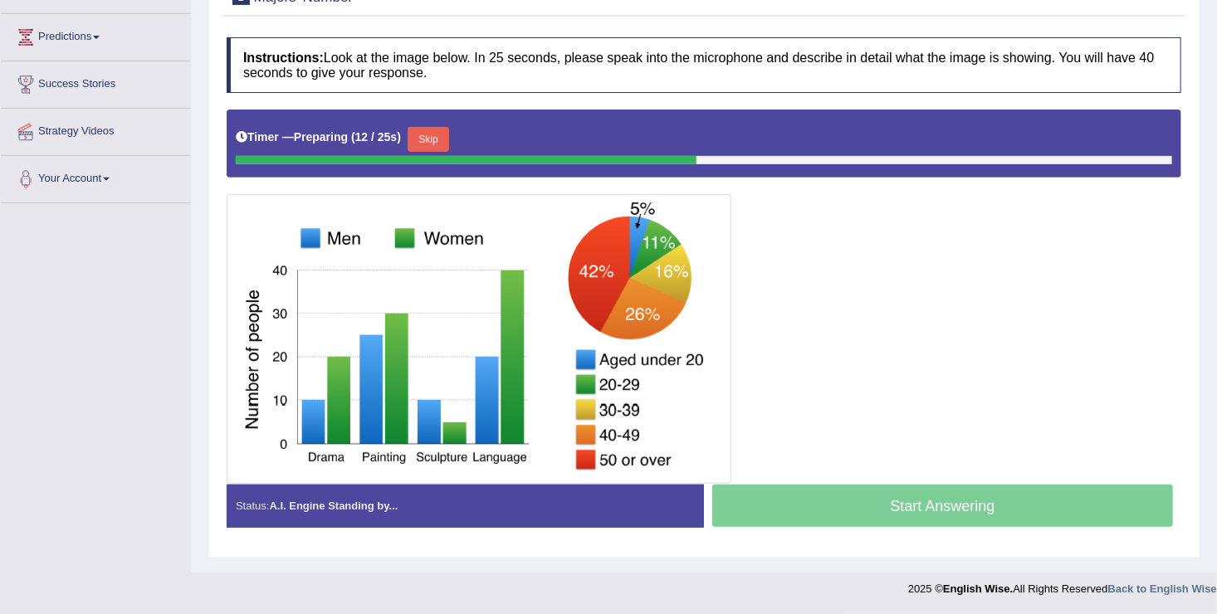
click at [267, 430] on img at bounding box center [479, 338] width 496 height 281
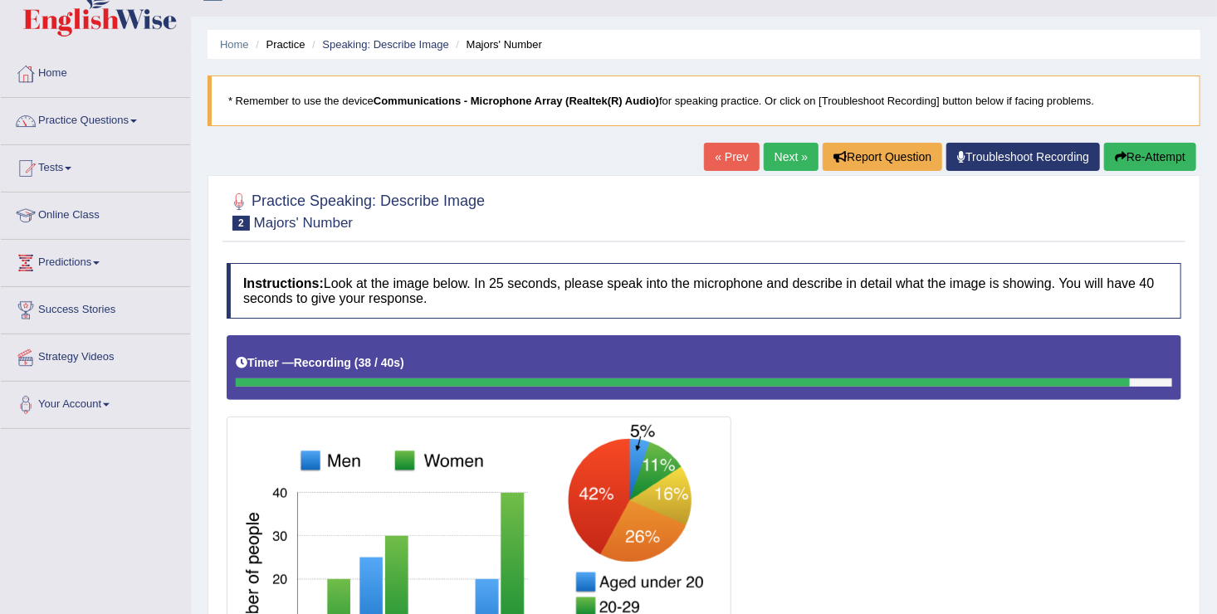
scroll to position [0, 0]
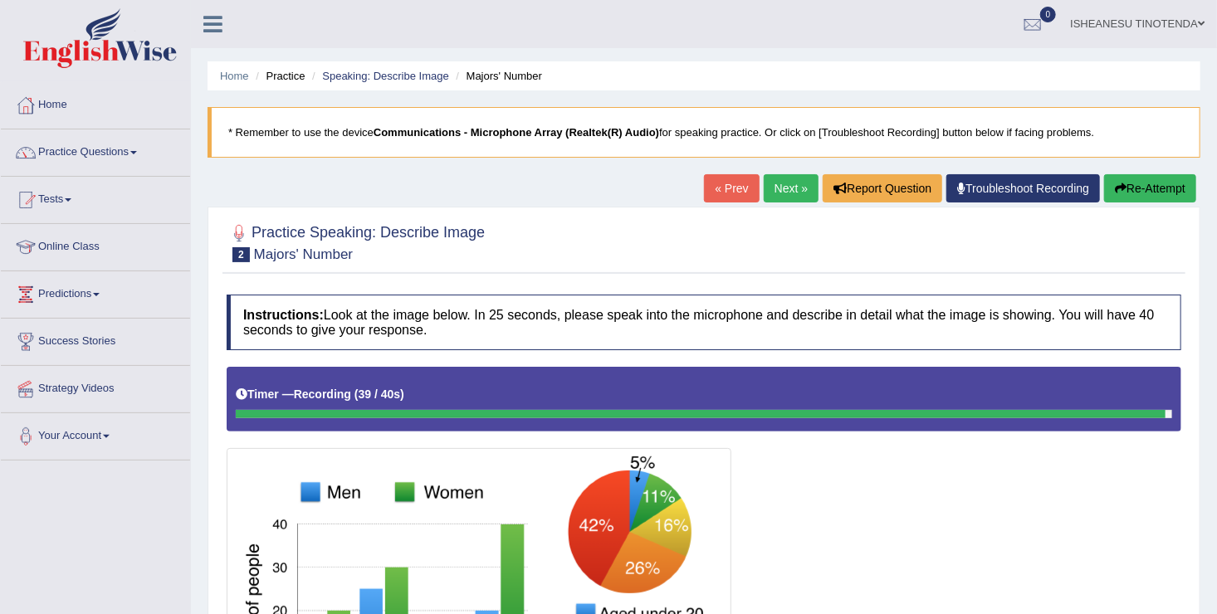
click at [1136, 196] on button "Re-Attempt" at bounding box center [1150, 188] width 92 height 28
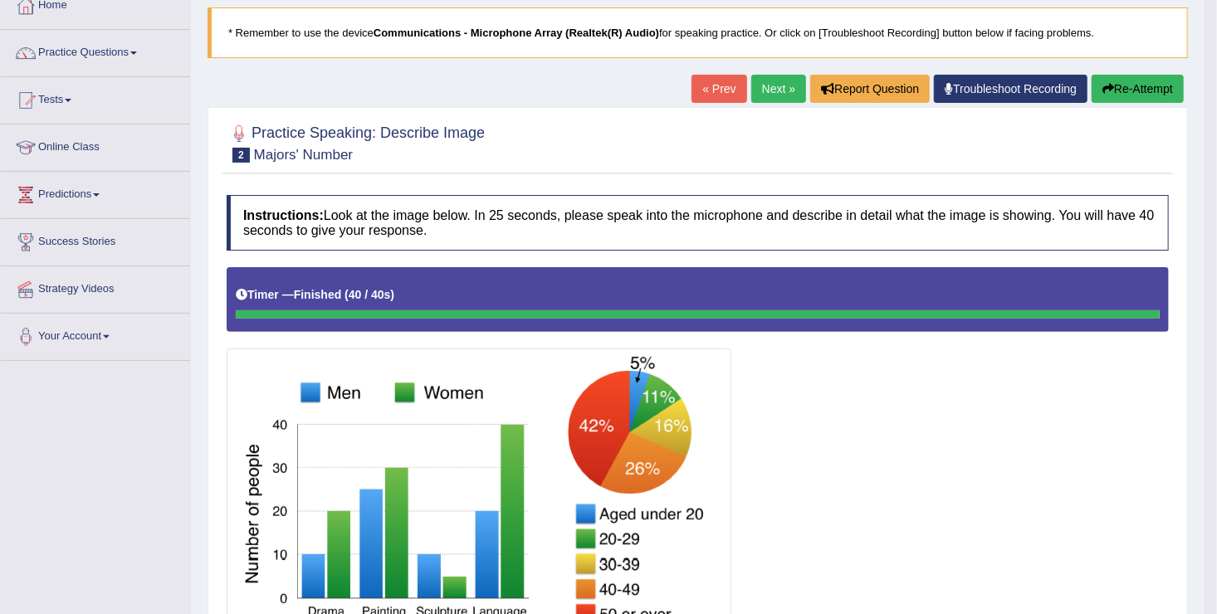
scroll to position [96, 0]
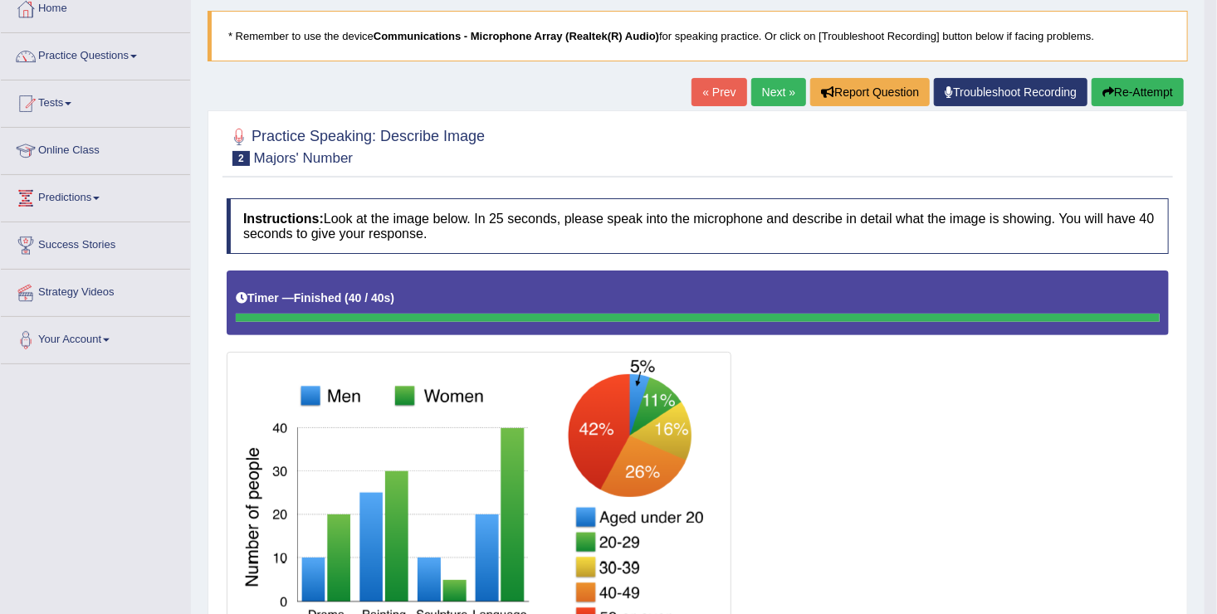
click at [771, 92] on link "Next »" at bounding box center [778, 92] width 55 height 28
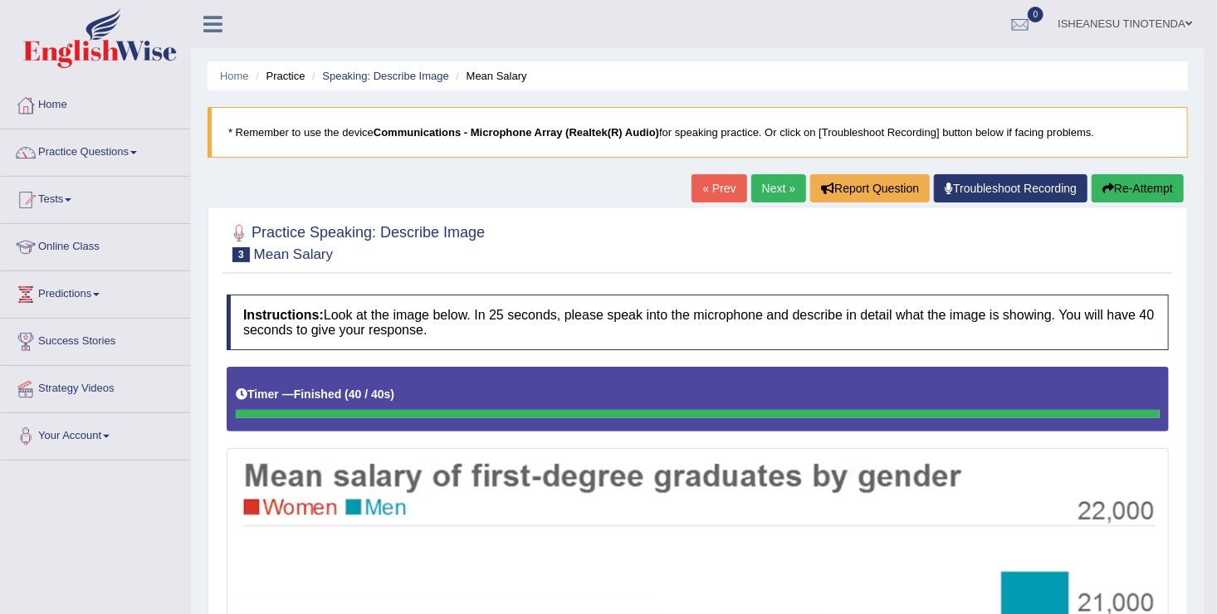
click at [784, 188] on link "Next »" at bounding box center [778, 188] width 55 height 28
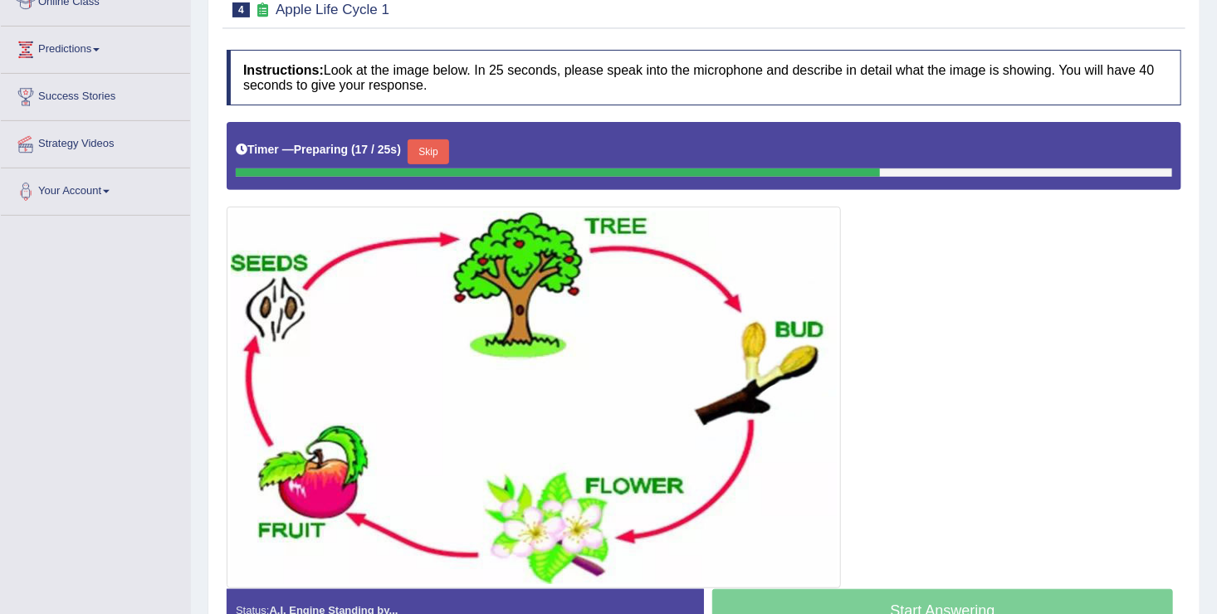
scroll to position [244, 0]
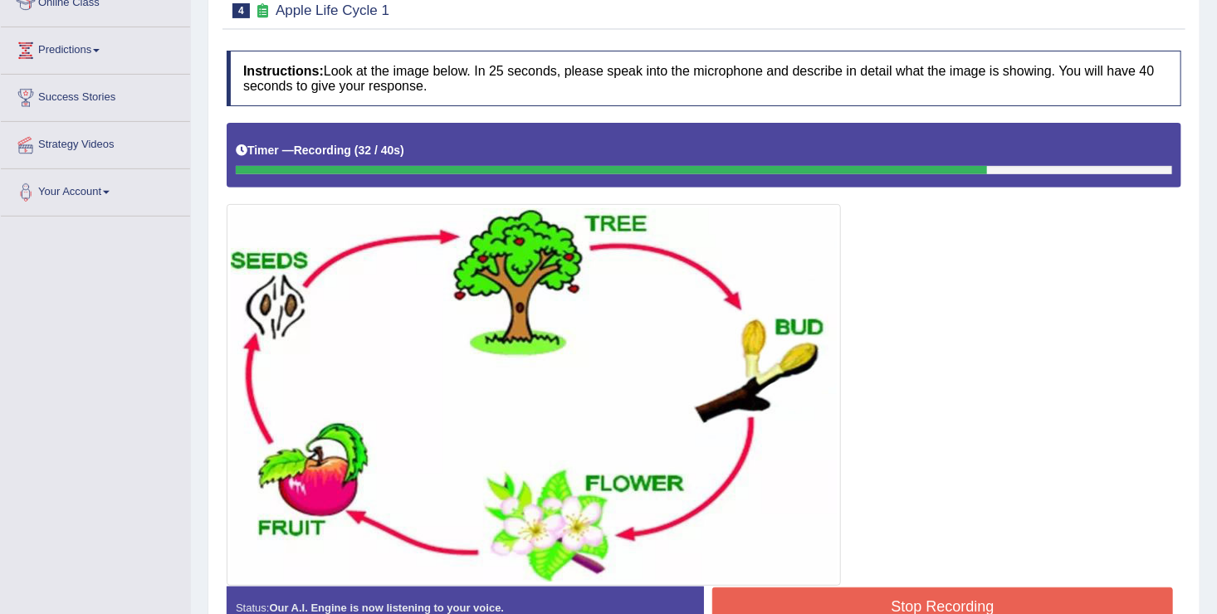
click at [887, 592] on button "Stop Recording" at bounding box center [942, 607] width 461 height 38
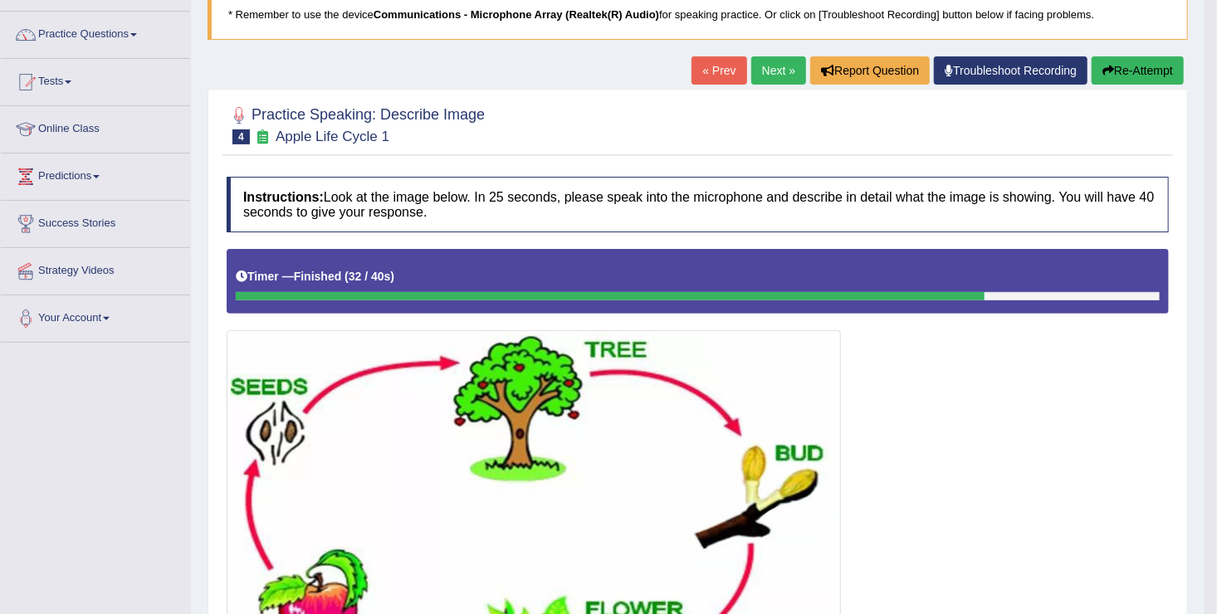
scroll to position [109, 0]
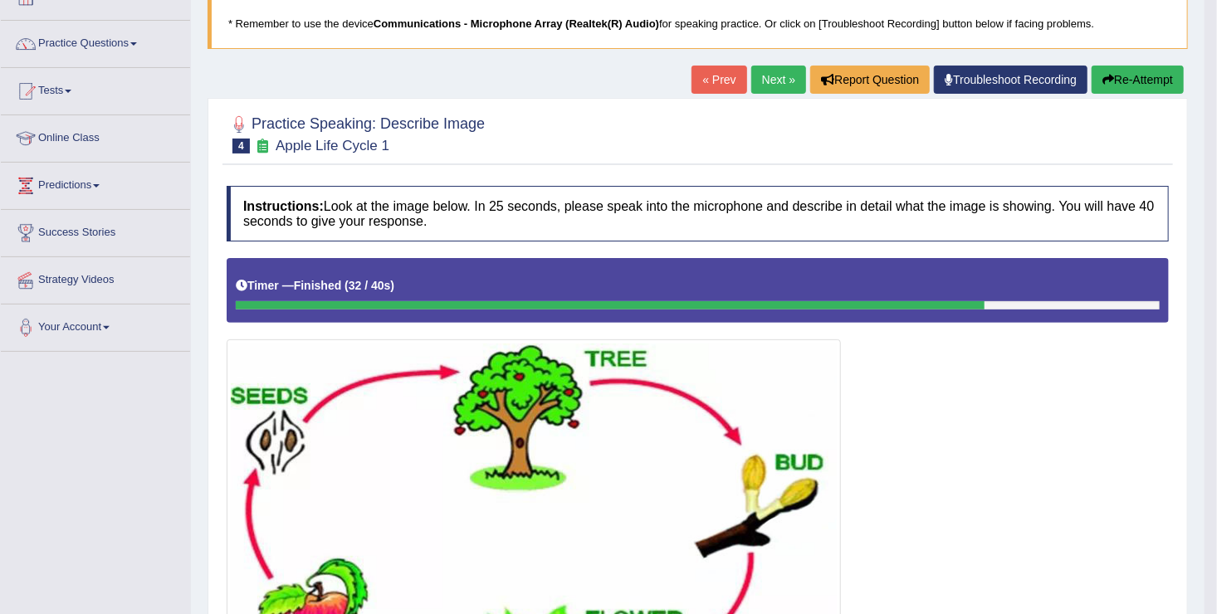
click at [1118, 76] on button "Re-Attempt" at bounding box center [1138, 80] width 92 height 28
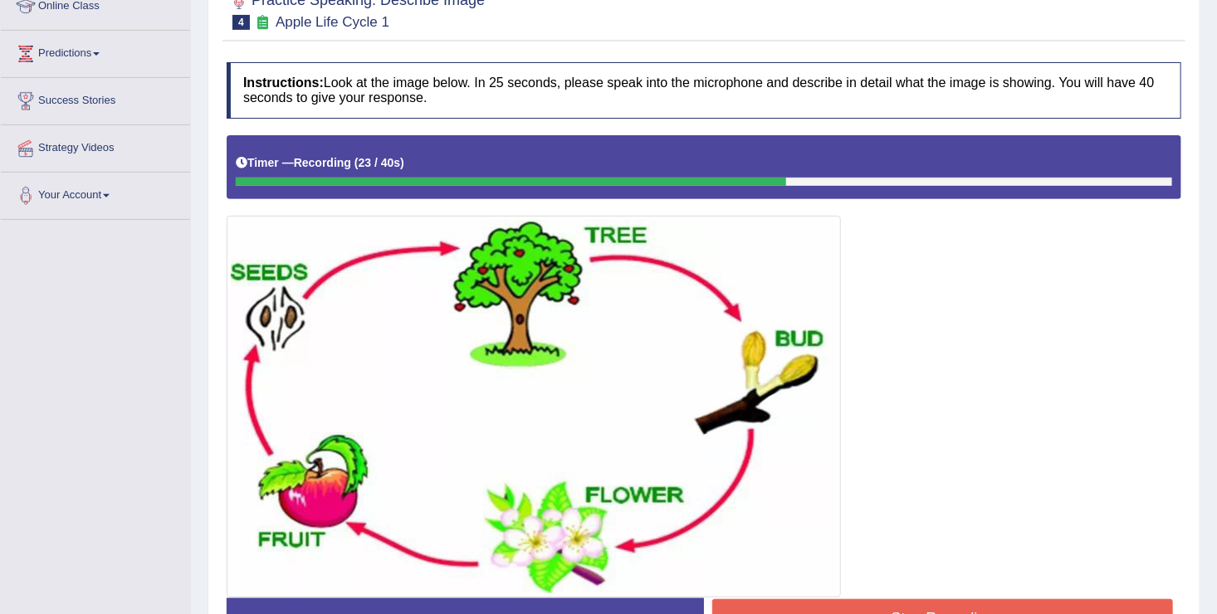
scroll to position [242, 0]
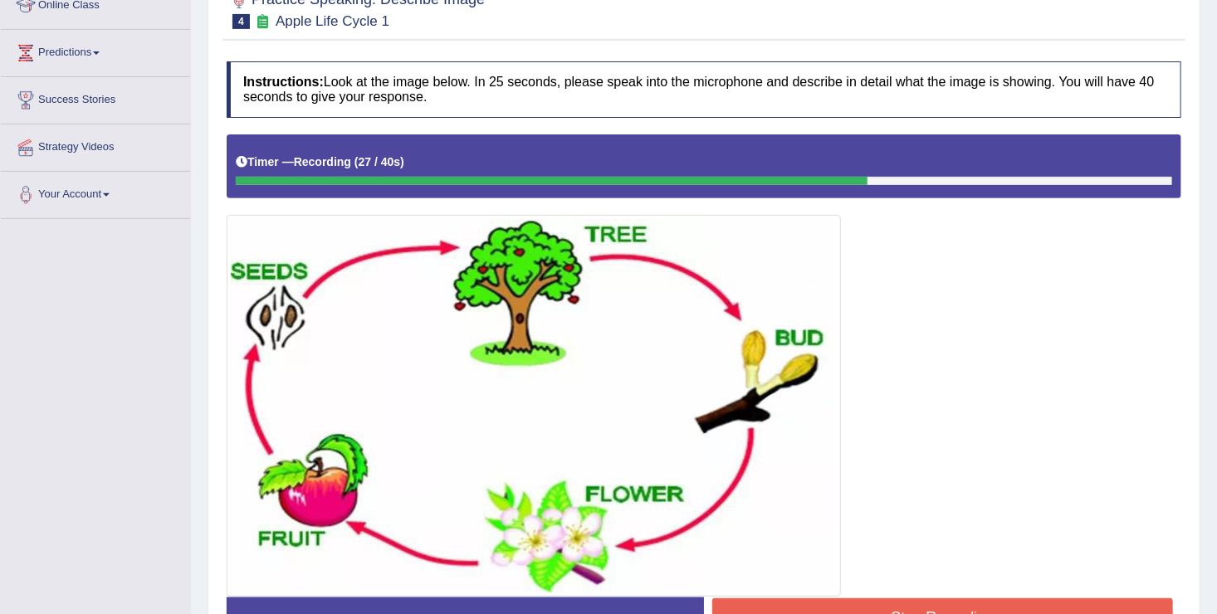
click at [936, 104] on h4 "Instructions: Look at the image below. In 25 seconds, please speak into the mic…" at bounding box center [704, 89] width 955 height 56
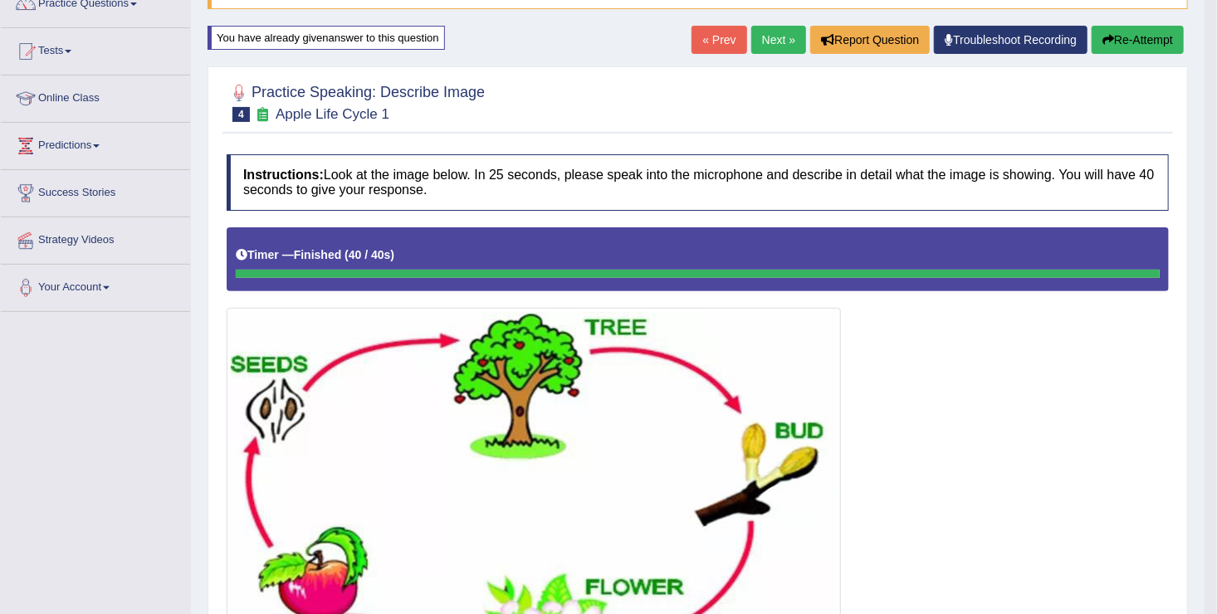
scroll to position [139, 0]
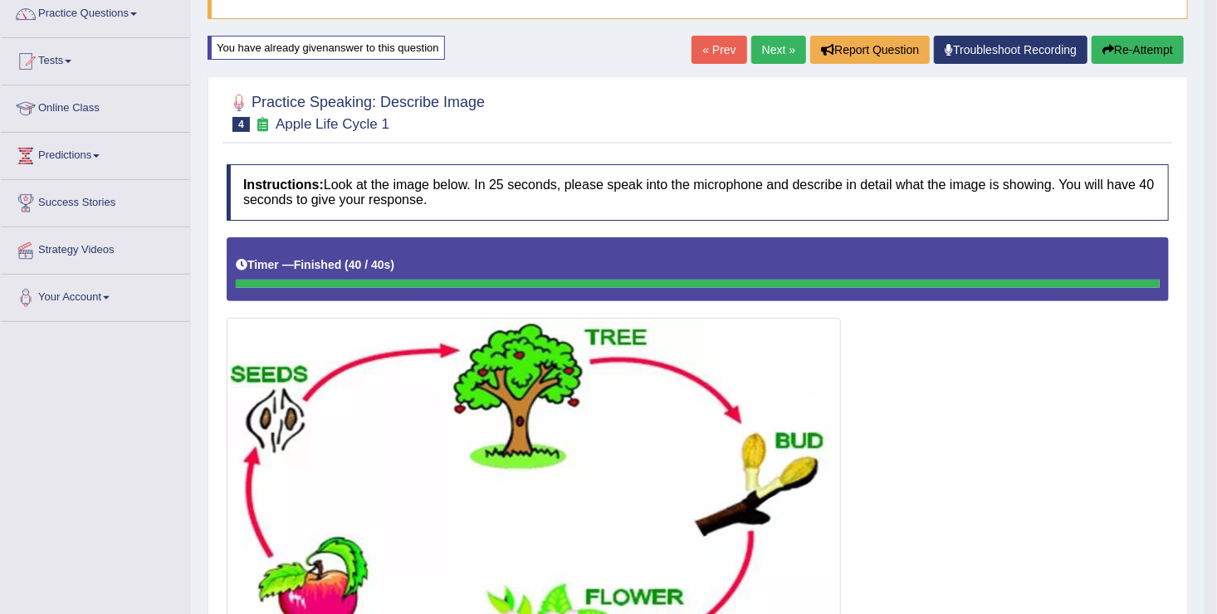
click at [772, 42] on link "Next »" at bounding box center [778, 50] width 55 height 28
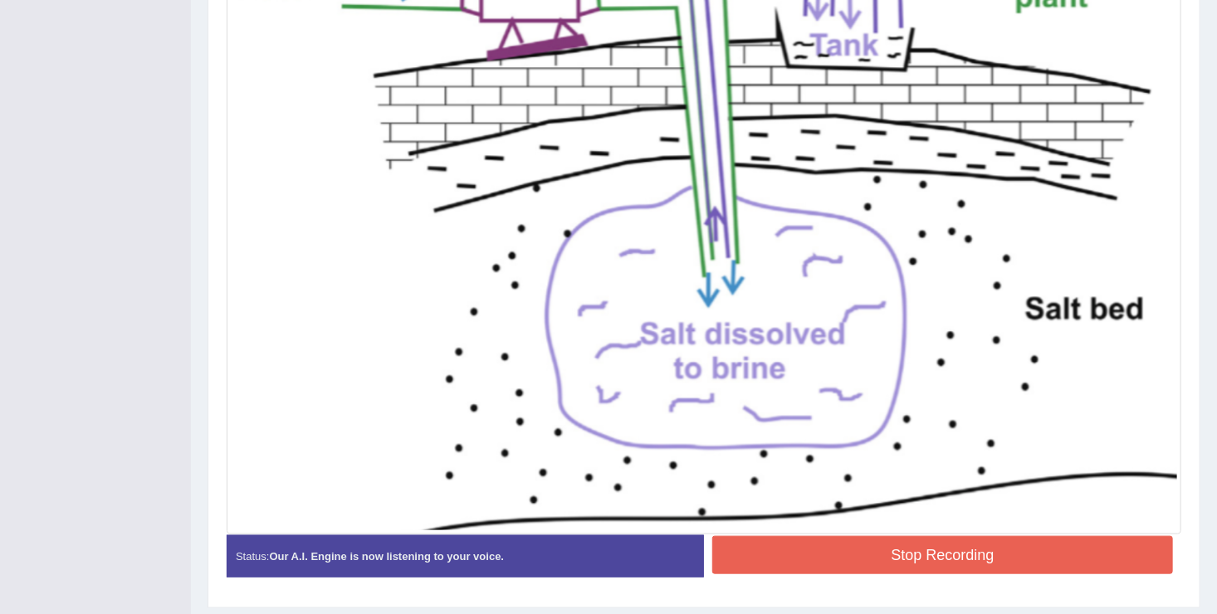
scroll to position [608, 0]
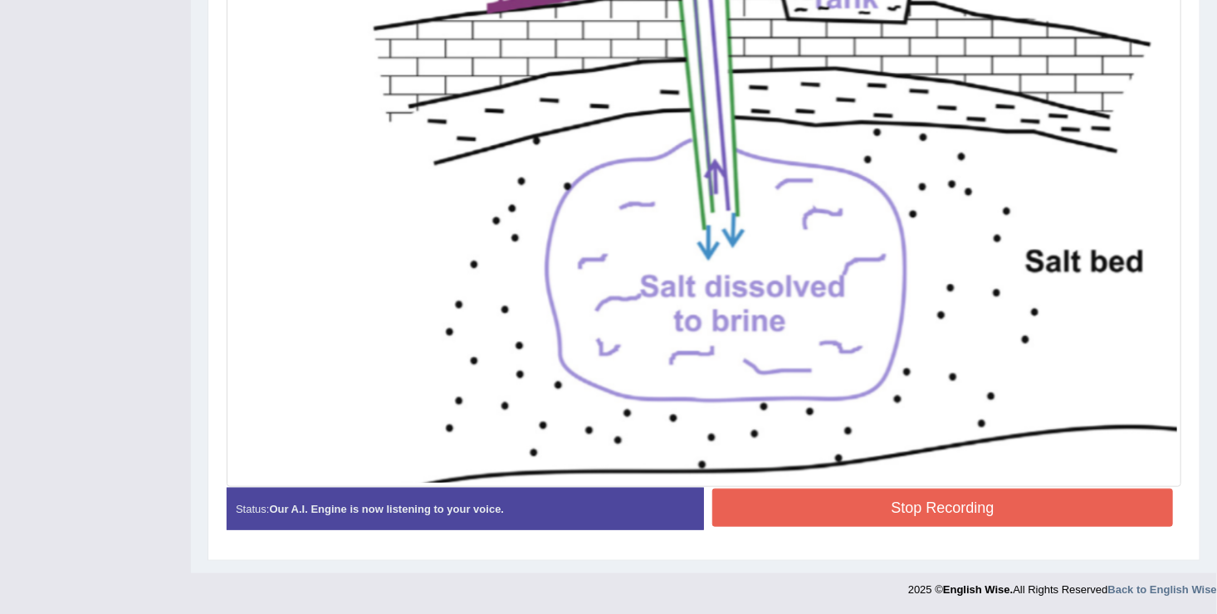
click at [995, 502] on button "Stop Recording" at bounding box center [942, 508] width 461 height 38
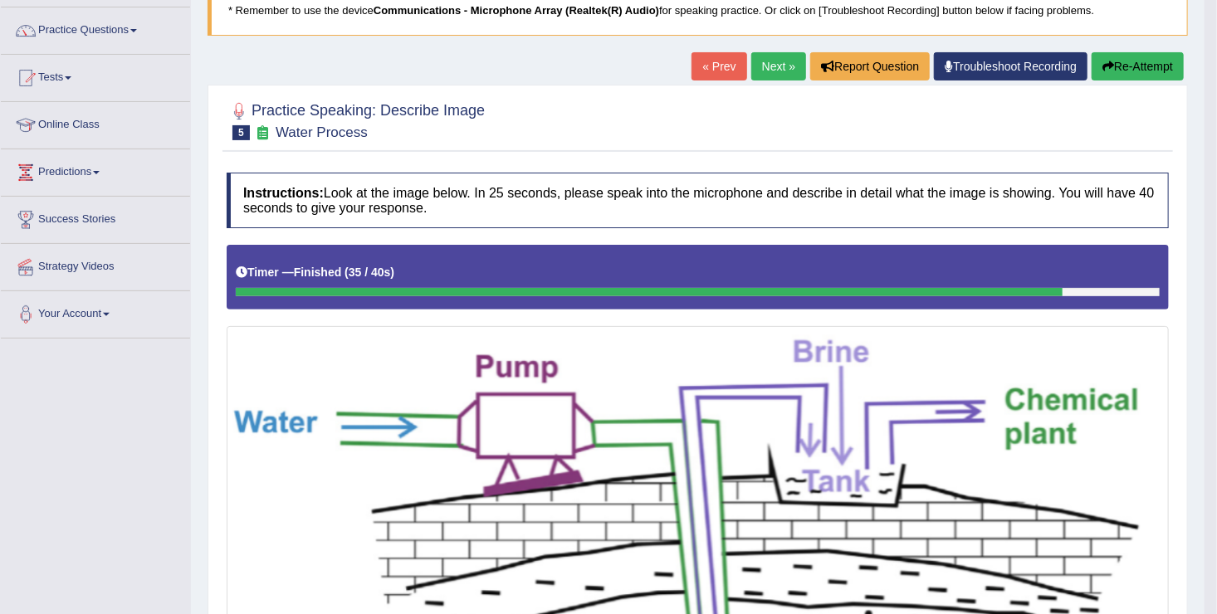
scroll to position [121, 0]
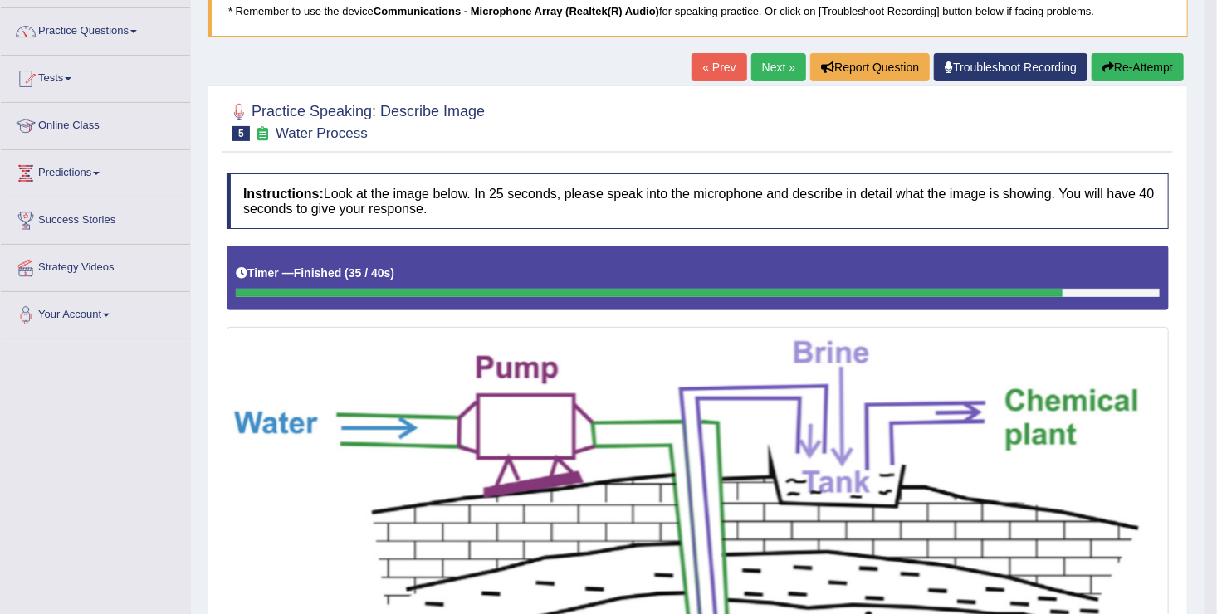
click at [772, 64] on link "Next »" at bounding box center [778, 67] width 55 height 28
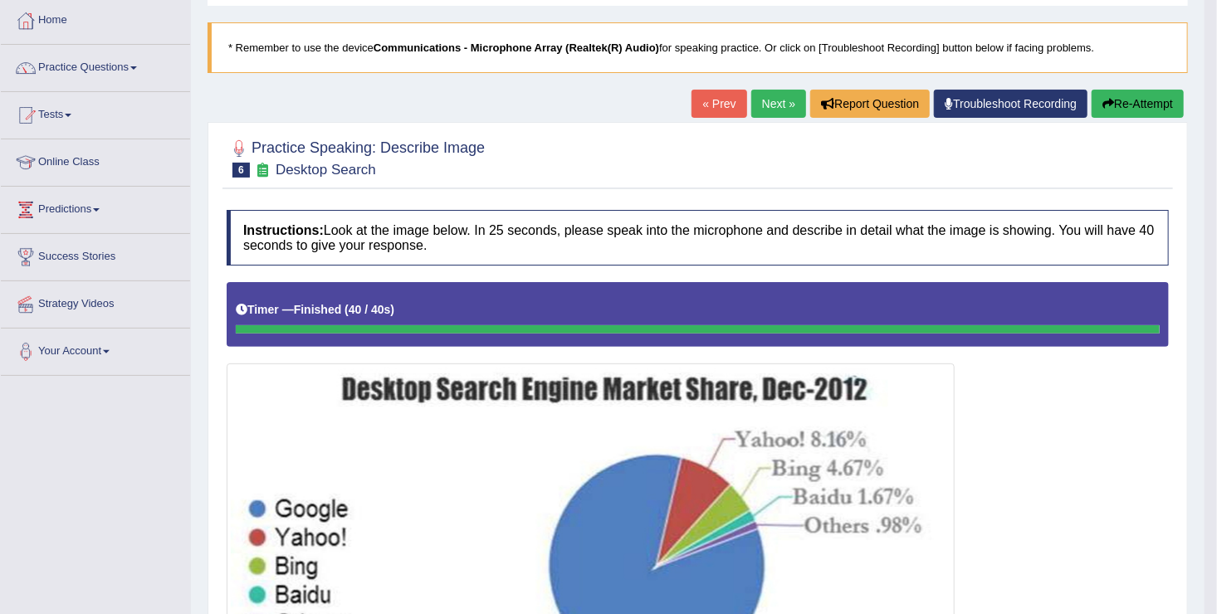
scroll to position [83, 0]
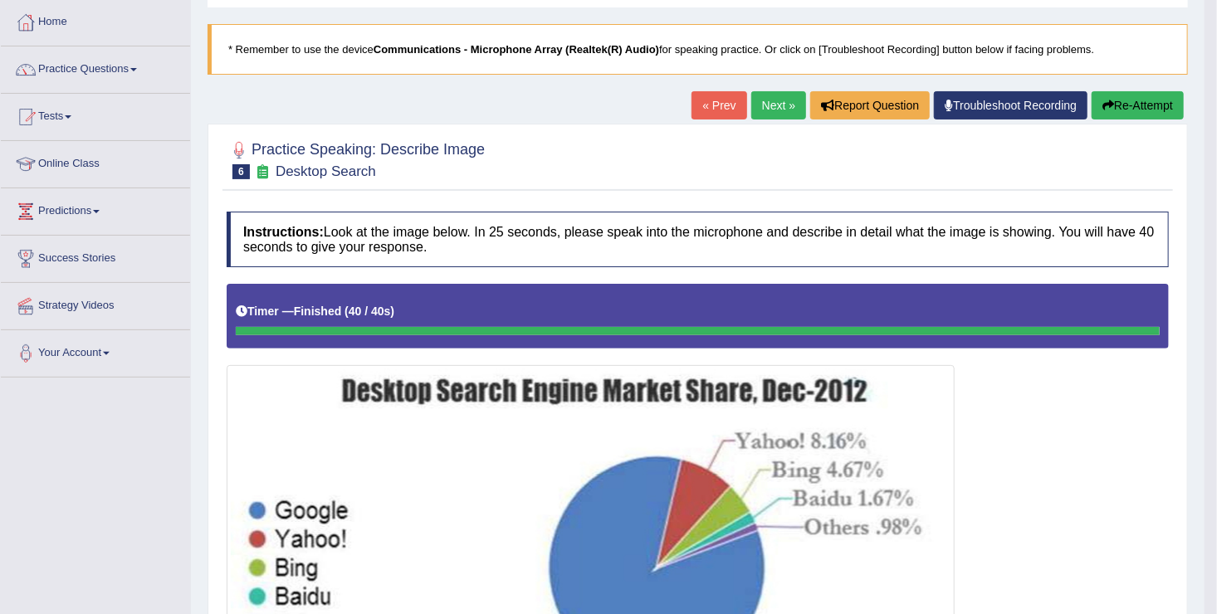
click at [768, 102] on link "Next »" at bounding box center [778, 105] width 55 height 28
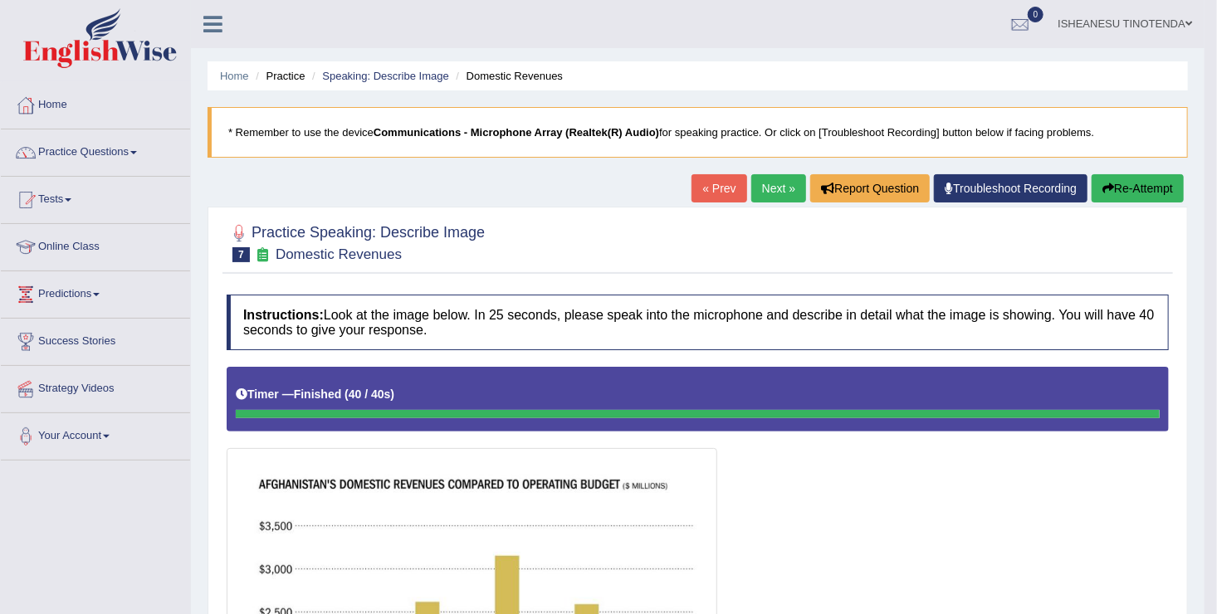
click at [769, 183] on link "Next »" at bounding box center [778, 188] width 55 height 28
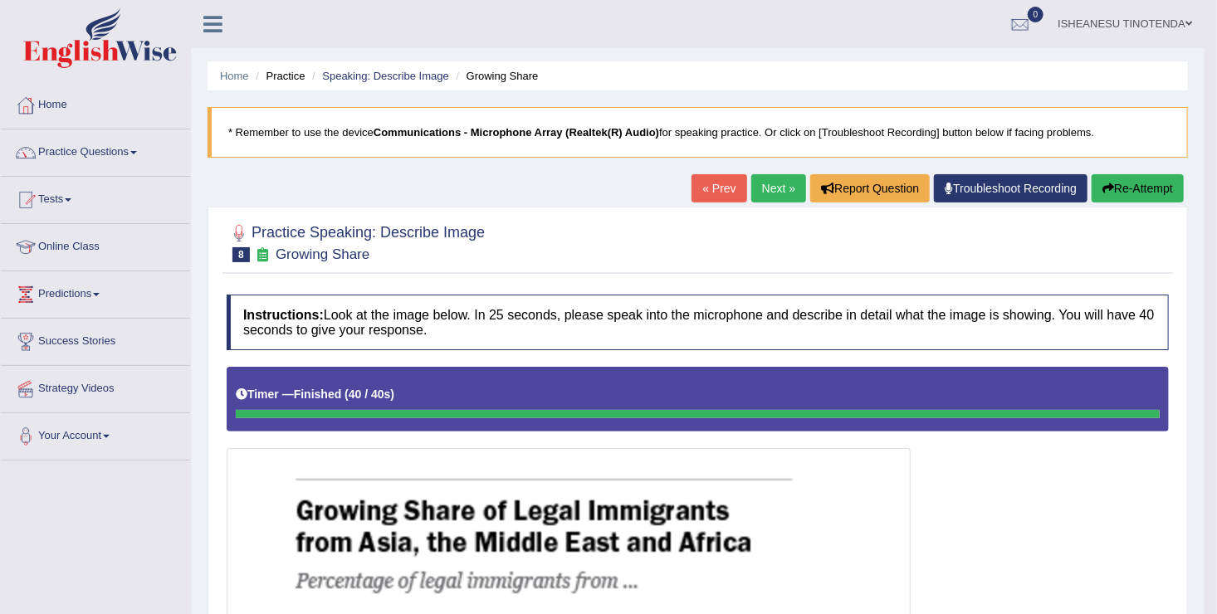
click at [769, 176] on link "Next »" at bounding box center [778, 188] width 55 height 28
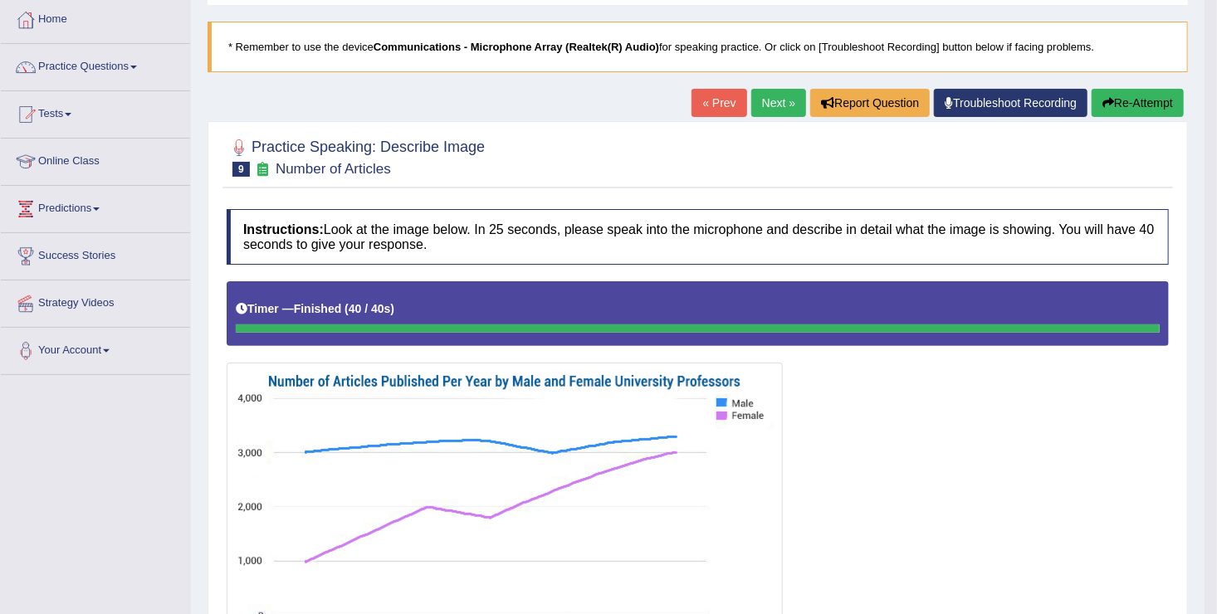
scroll to position [83, 0]
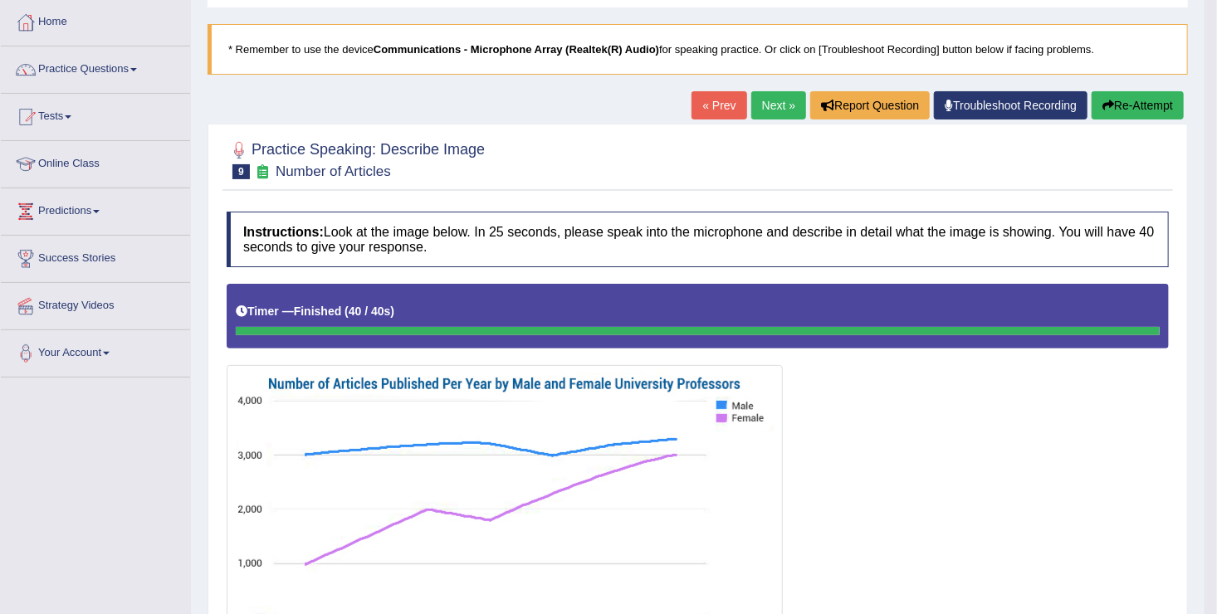
click at [781, 102] on link "Next »" at bounding box center [778, 105] width 55 height 28
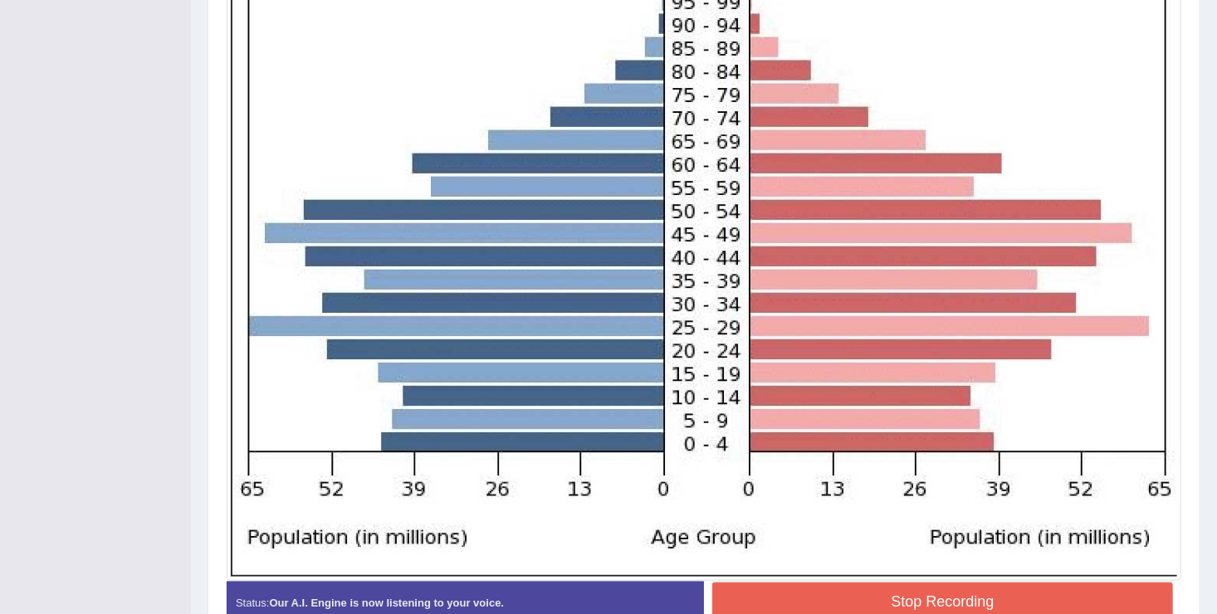
scroll to position [538, 0]
click at [755, 392] on img at bounding box center [704, 246] width 946 height 662
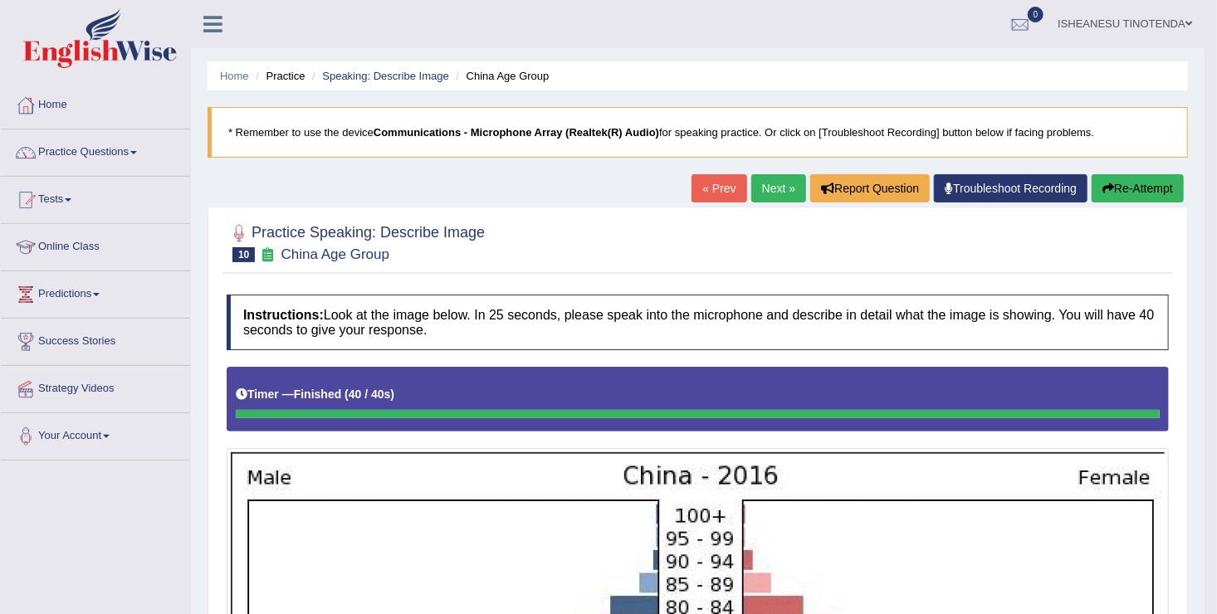
scroll to position [50, 0]
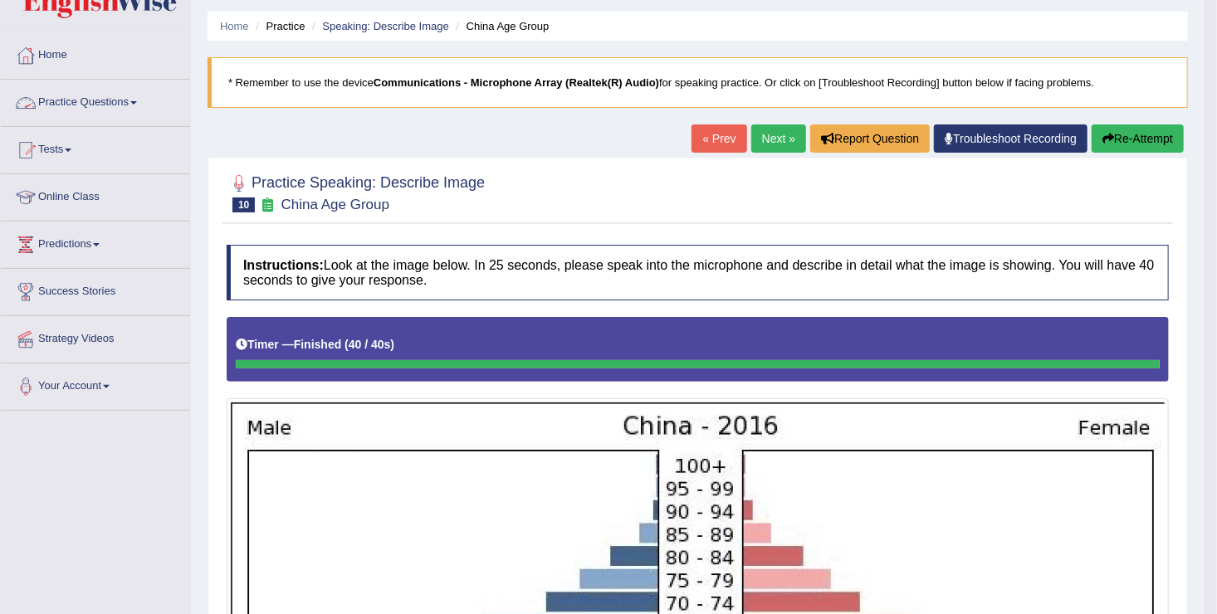
click at [141, 105] on link "Practice Questions" at bounding box center [95, 101] width 189 height 42
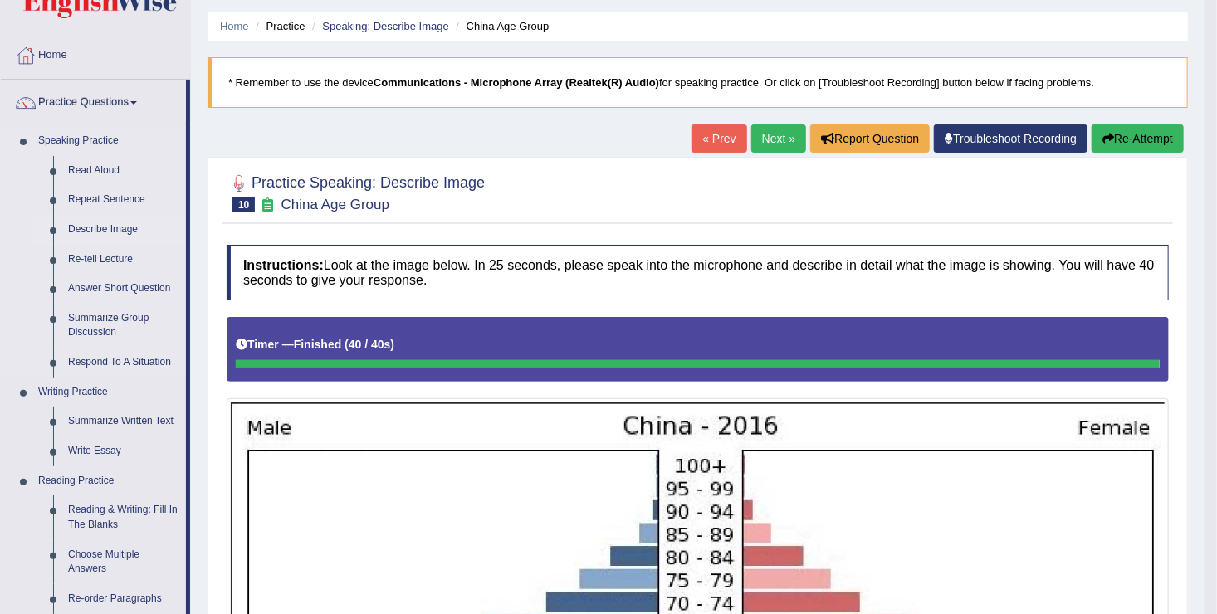
click at [104, 226] on link "Describe Image" at bounding box center [123, 230] width 125 height 30
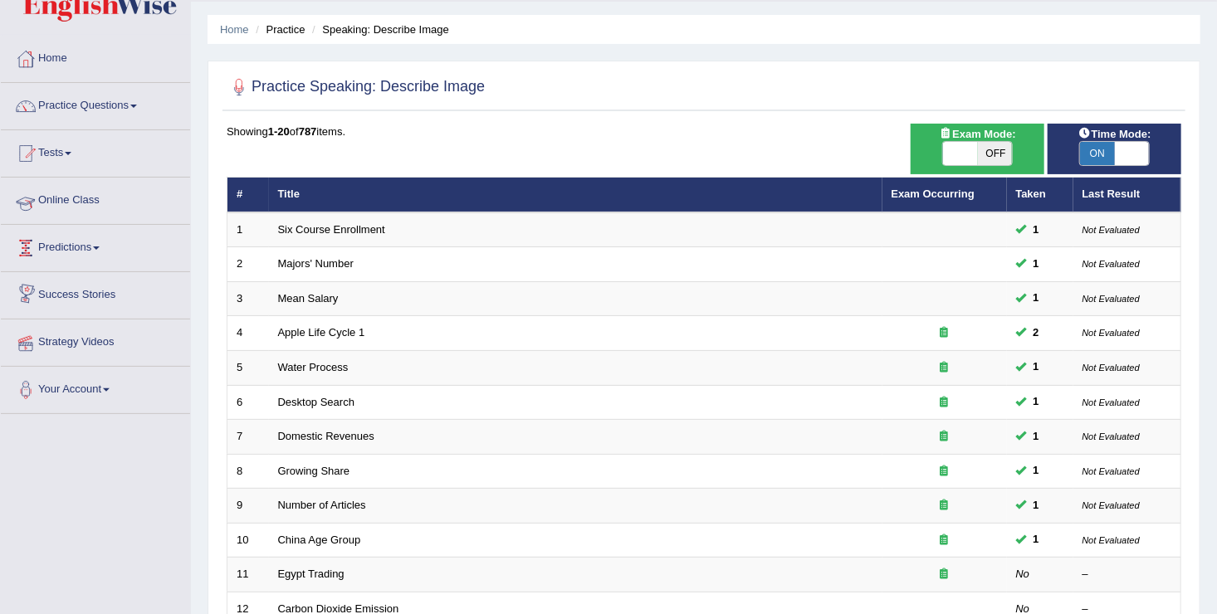
scroll to position [33, 0]
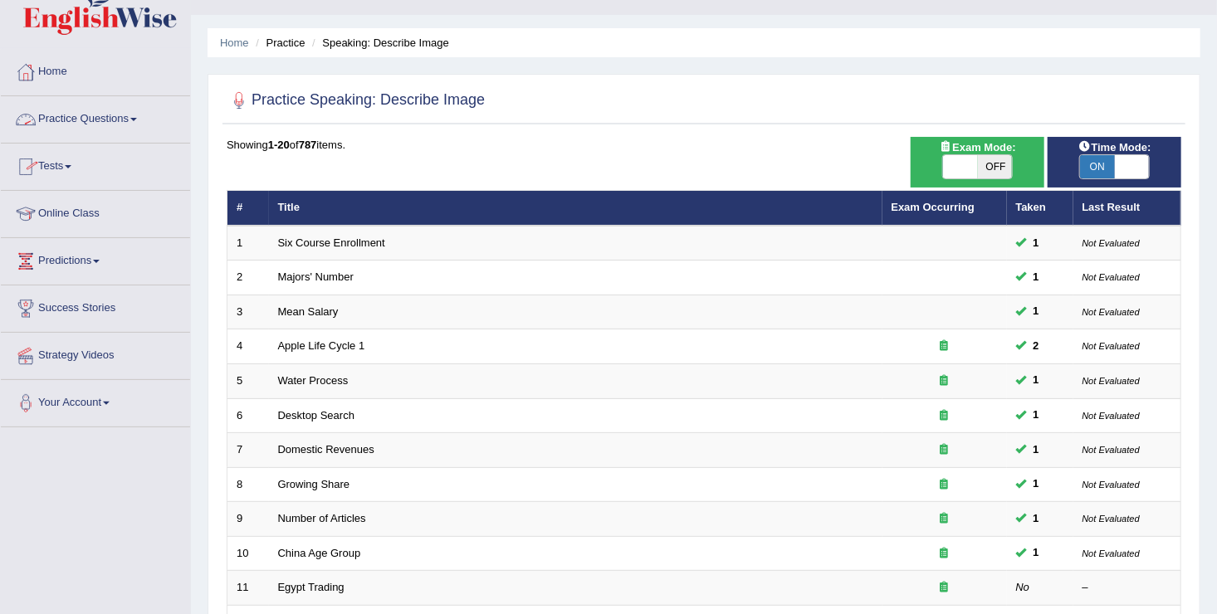
click at [133, 116] on link "Practice Questions" at bounding box center [95, 117] width 189 height 42
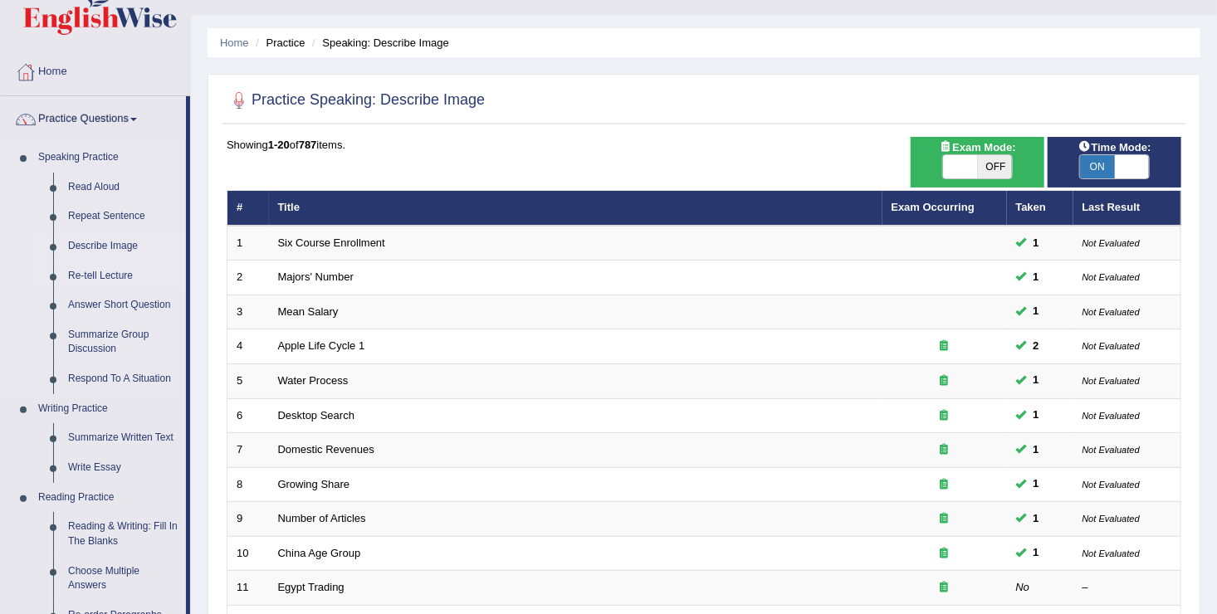
click at [99, 272] on link "Re-tell Lecture" at bounding box center [123, 276] width 125 height 30
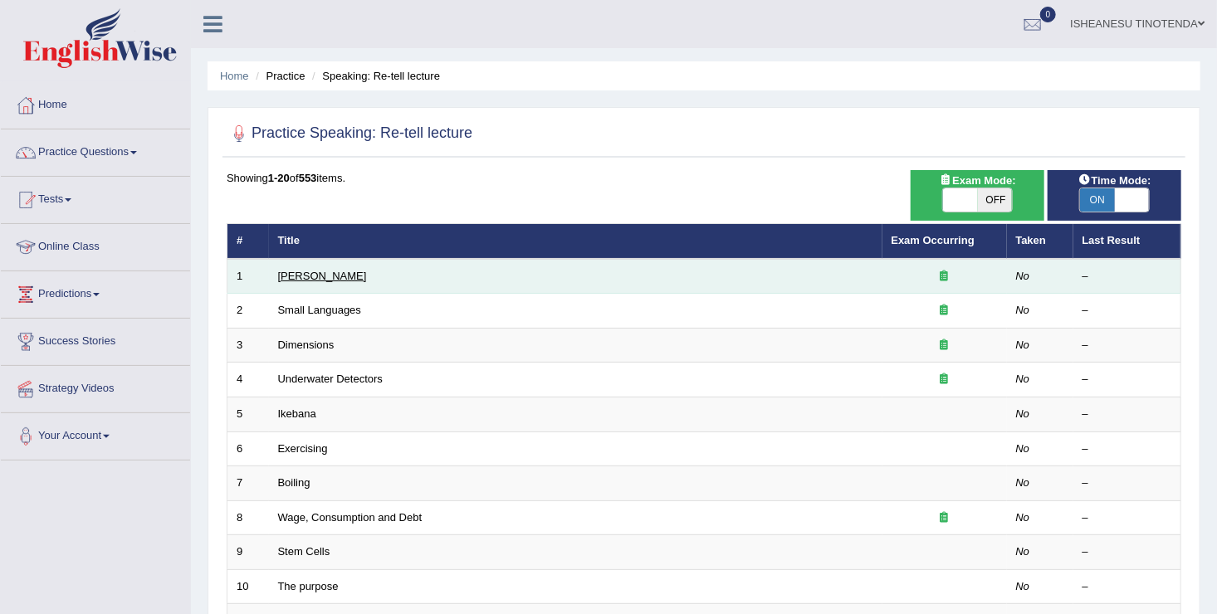
click at [295, 272] on link "[PERSON_NAME]" at bounding box center [322, 276] width 89 height 12
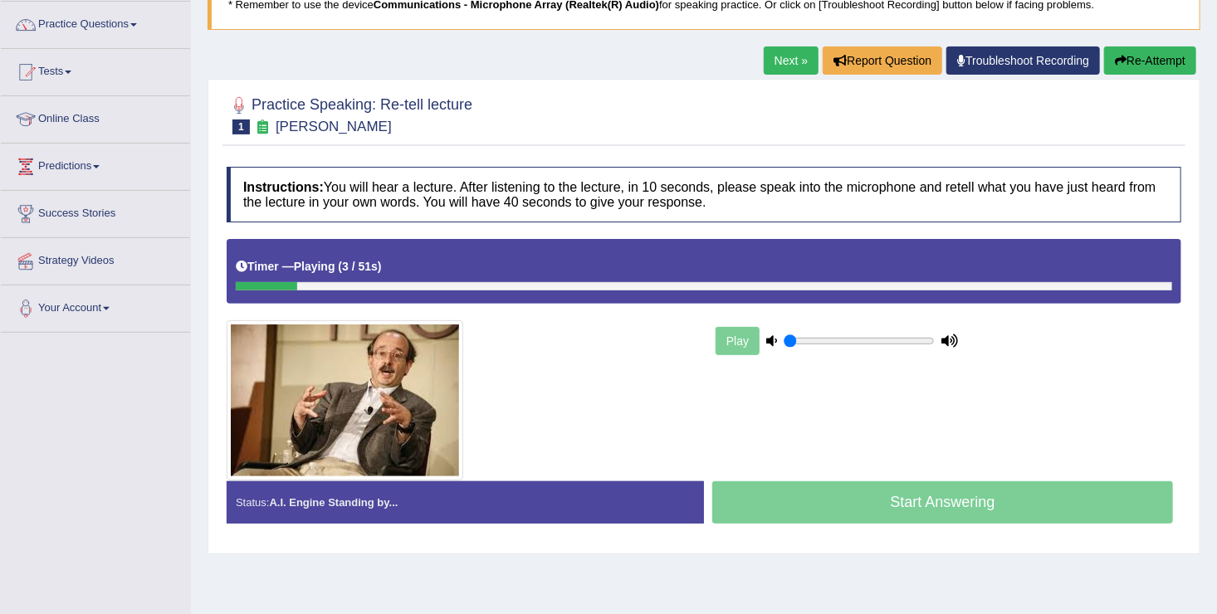
scroll to position [129, 0]
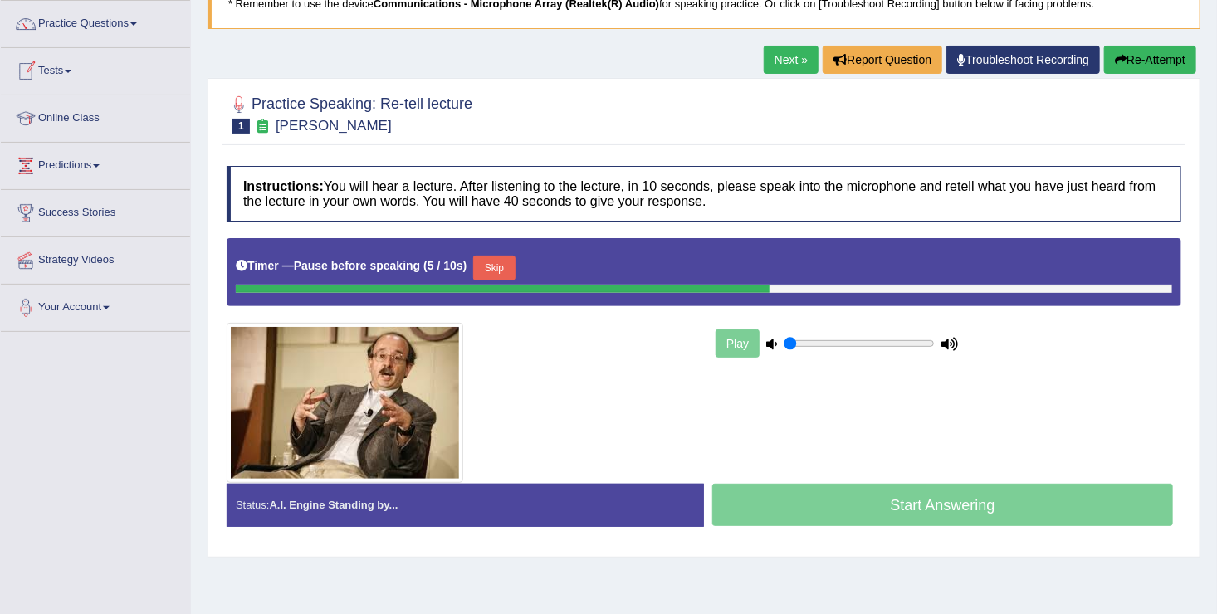
click at [143, 25] on link "Practice Questions" at bounding box center [95, 22] width 189 height 42
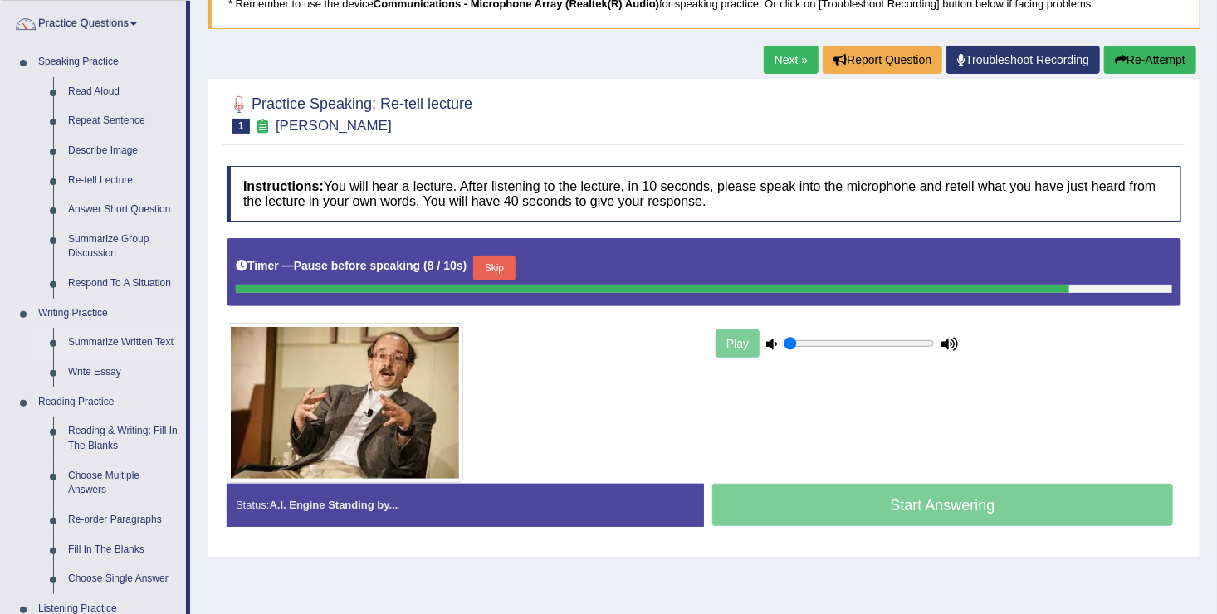
click at [97, 336] on link "Summarize Written Text" at bounding box center [123, 343] width 125 height 30
